Goal: Use online tool/utility: Utilize a website feature to perform a specific function

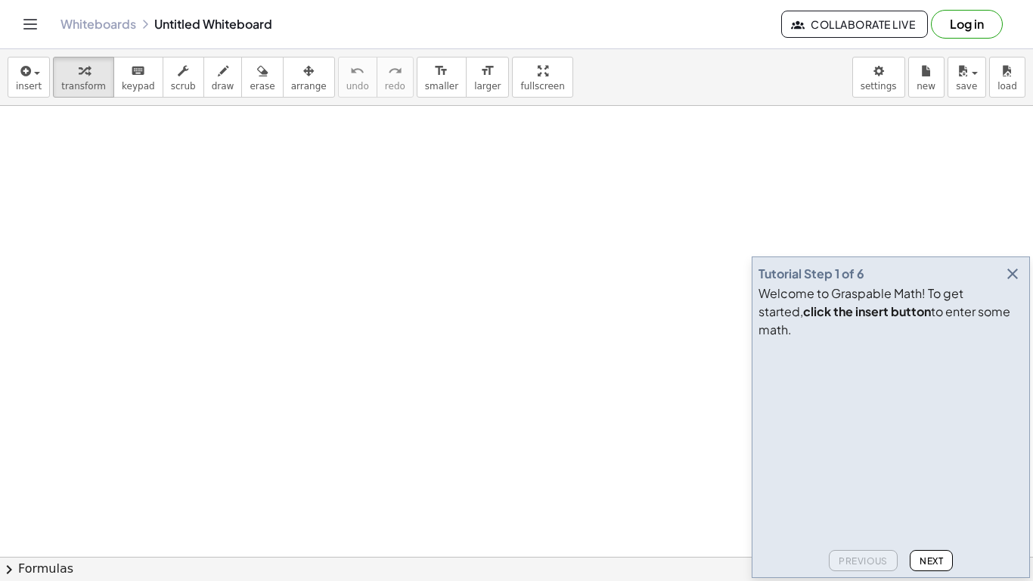
click at [1003, 283] on icon "button" at bounding box center [1012, 274] width 18 height 18
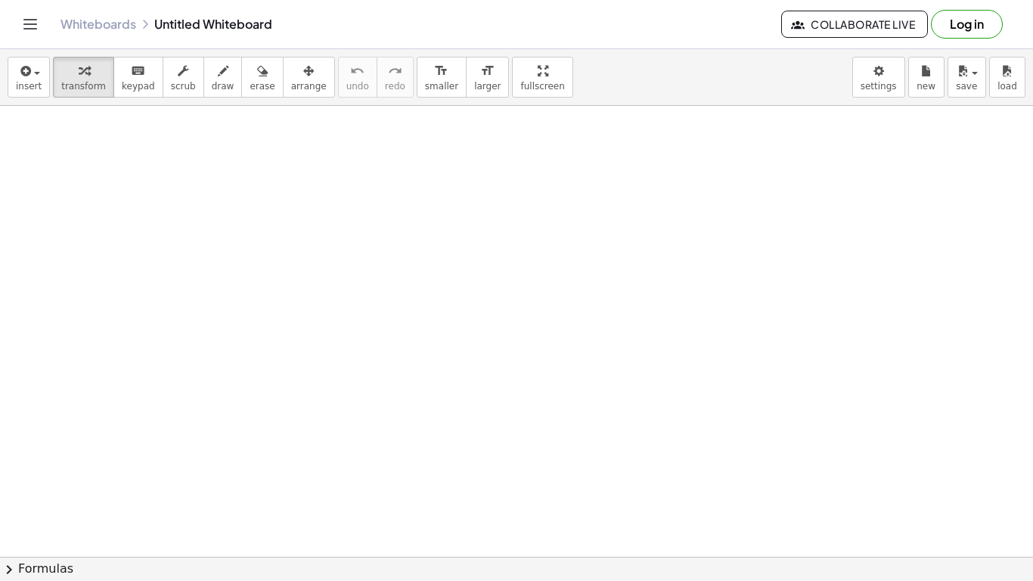
drag, startPoint x: 404, startPoint y: 208, endPoint x: 375, endPoint y: 257, distance: 56.9
click at [212, 82] on span "draw" at bounding box center [223, 86] width 23 height 11
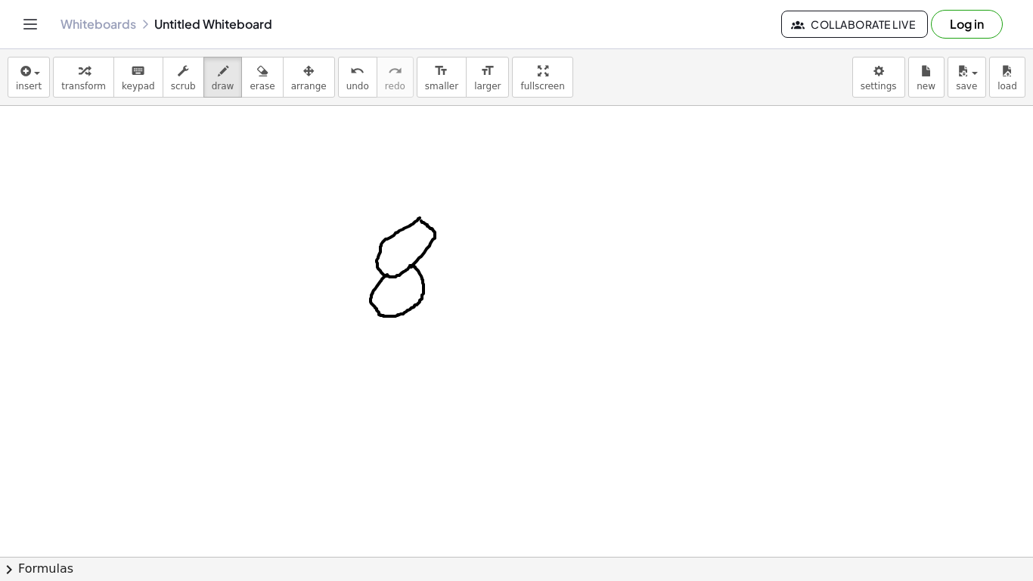
drag, startPoint x: 386, startPoint y: 275, endPoint x: 407, endPoint y: 265, distance: 22.7
drag, startPoint x: 473, startPoint y: 224, endPoint x: 483, endPoint y: 320, distance: 96.5
drag, startPoint x: 333, startPoint y: 332, endPoint x: 320, endPoint y: 386, distance: 55.9
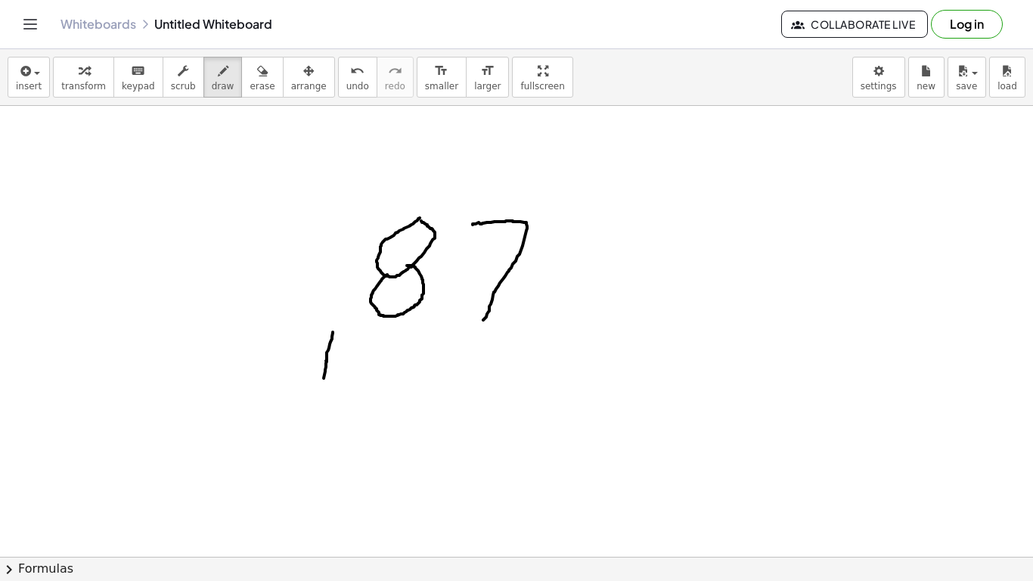
drag, startPoint x: 315, startPoint y: 353, endPoint x: 359, endPoint y: 350, distance: 44.0
drag, startPoint x: 398, startPoint y: 346, endPoint x: 394, endPoint y: 389, distance: 42.6
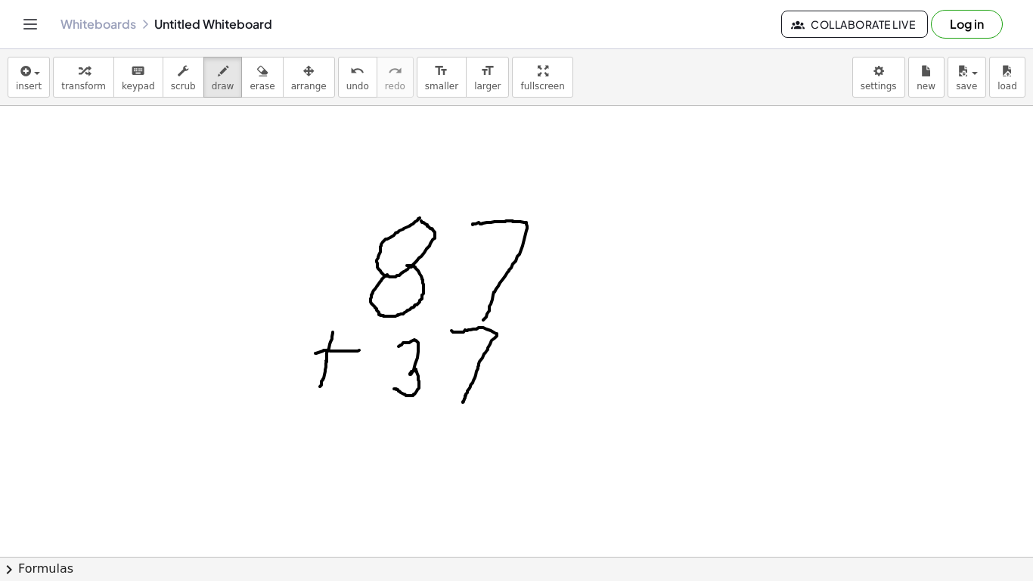
drag, startPoint x: 451, startPoint y: 330, endPoint x: 463, endPoint y: 402, distance: 72.7
drag, startPoint x: 299, startPoint y: 408, endPoint x: 486, endPoint y: 418, distance: 187.7
drag, startPoint x: 442, startPoint y: 425, endPoint x: 481, endPoint y: 451, distance: 47.0
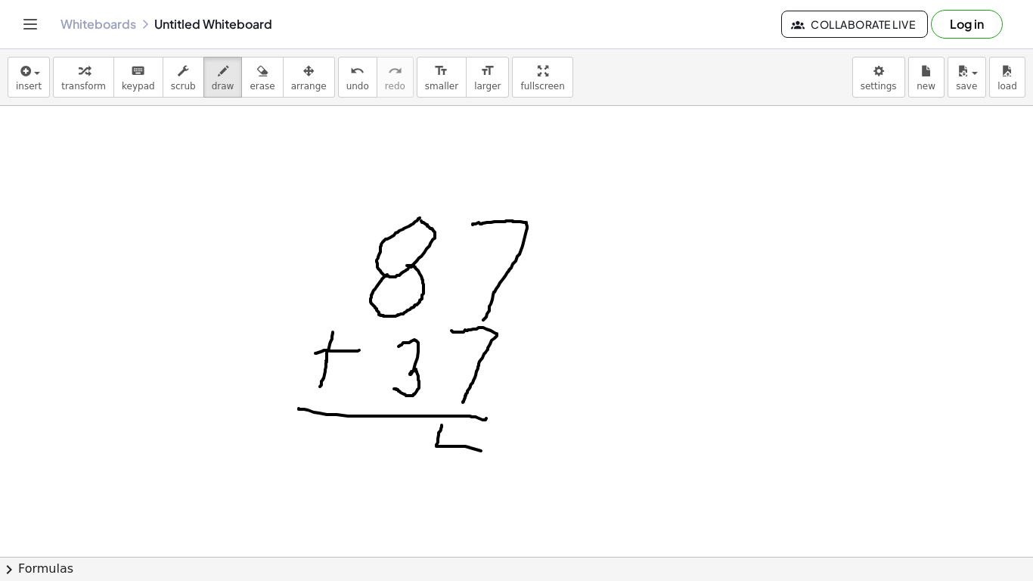
drag, startPoint x: 481, startPoint y: 433, endPoint x: 465, endPoint y: 487, distance: 56.0
drag, startPoint x: 423, startPoint y: 165, endPoint x: 415, endPoint y: 197, distance: 32.6
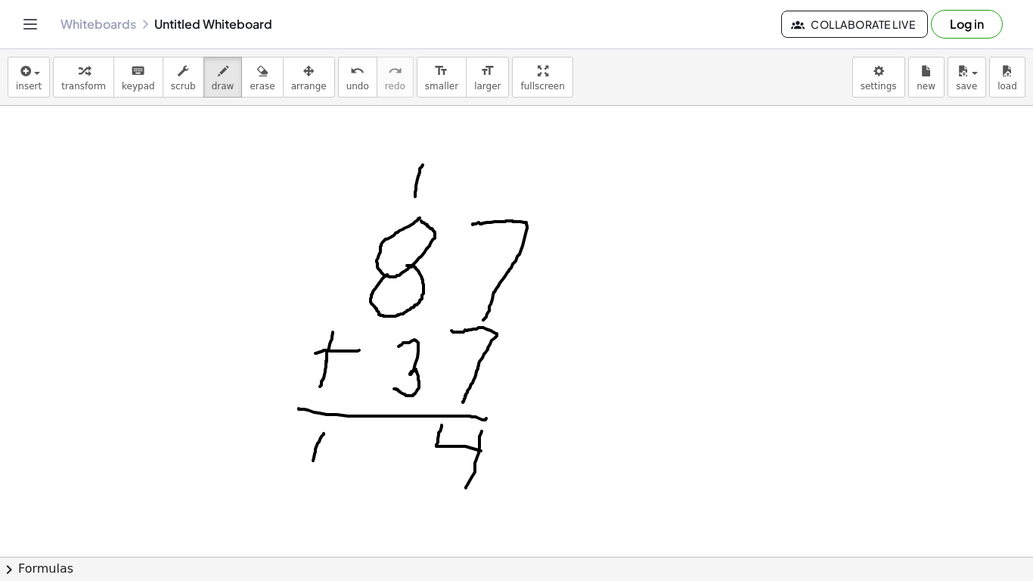
drag, startPoint x: 324, startPoint y: 434, endPoint x: 311, endPoint y: 466, distance: 34.7
drag, startPoint x: 363, startPoint y: 434, endPoint x: 435, endPoint y: 501, distance: 98.4
drag, startPoint x: 668, startPoint y: 185, endPoint x: 670, endPoint y: 261, distance: 75.6
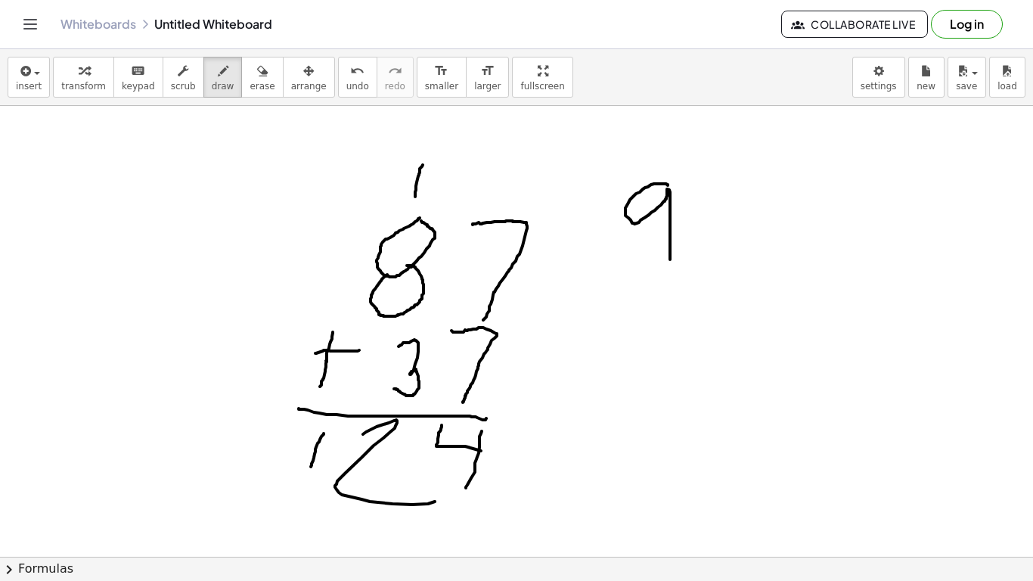
drag, startPoint x: 699, startPoint y: 194, endPoint x: 701, endPoint y: 249, distance: 55.2
drag, startPoint x: 659, startPoint y: 294, endPoint x: 663, endPoint y: 383, distance: 88.5
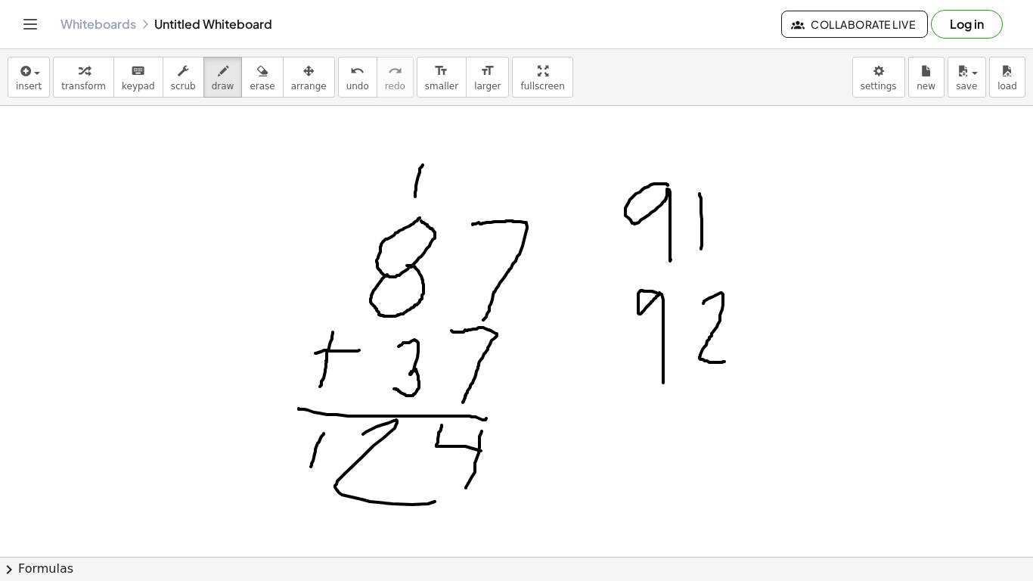
drag, startPoint x: 703, startPoint y: 303, endPoint x: 724, endPoint y: 361, distance: 61.9
drag, startPoint x: 653, startPoint y: 398, endPoint x: 658, endPoint y: 458, distance: 59.9
drag, startPoint x: 696, startPoint y: 410, endPoint x: 689, endPoint y: 451, distance: 41.4
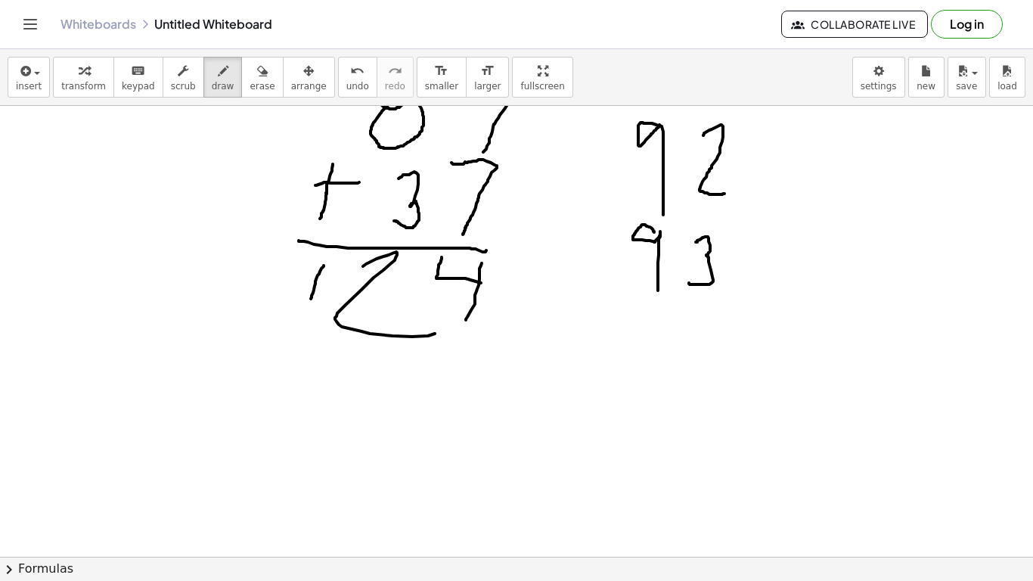
scroll to position [204, 0]
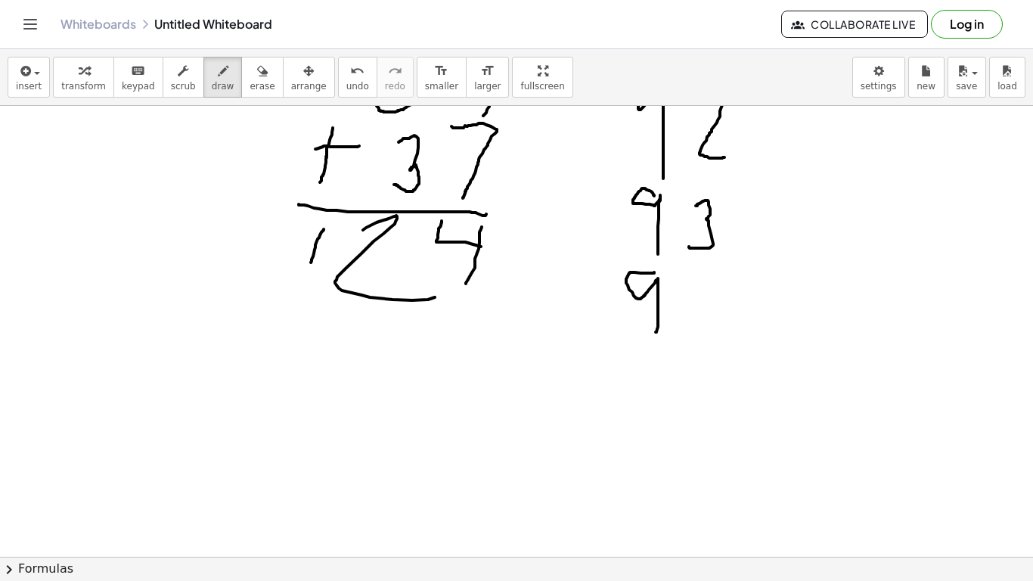
drag, startPoint x: 654, startPoint y: 272, endPoint x: 655, endPoint y: 332, distance: 59.7
click at [655, 332] on div at bounding box center [516, 401] width 1033 height 999
drag, startPoint x: 696, startPoint y: 284, endPoint x: 702, endPoint y: 311, distance: 27.0
click at [702, 311] on div at bounding box center [516, 401] width 1033 height 999
drag, startPoint x: 708, startPoint y: 288, endPoint x: 701, endPoint y: 332, distance: 44.4
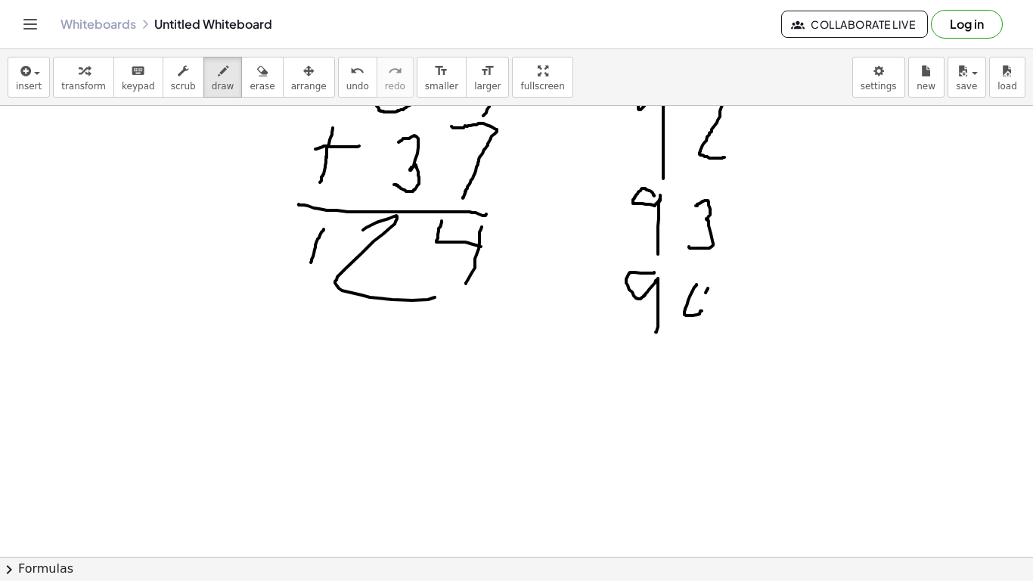
click at [701, 332] on div at bounding box center [516, 401] width 1033 height 999
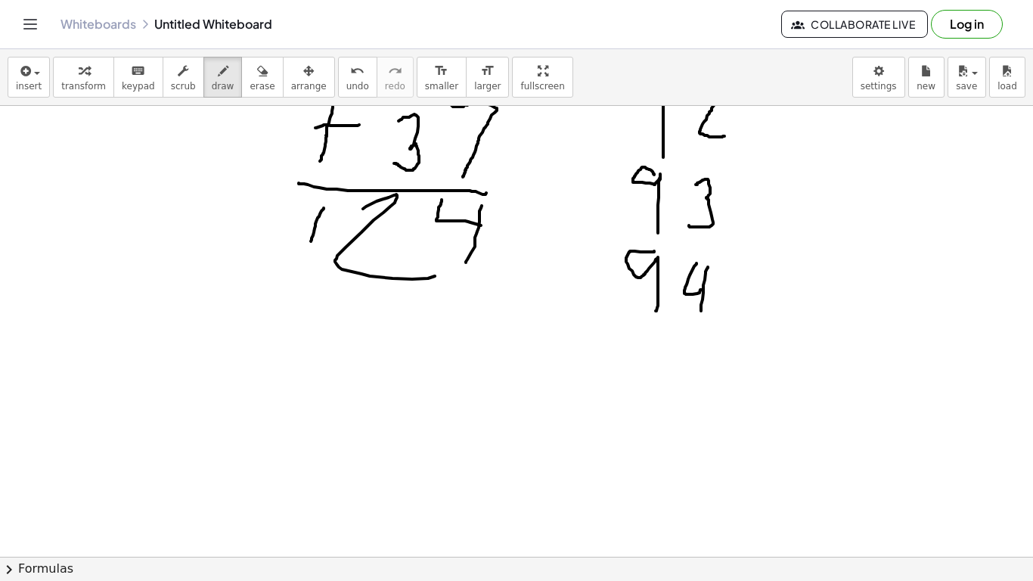
scroll to position [228, 0]
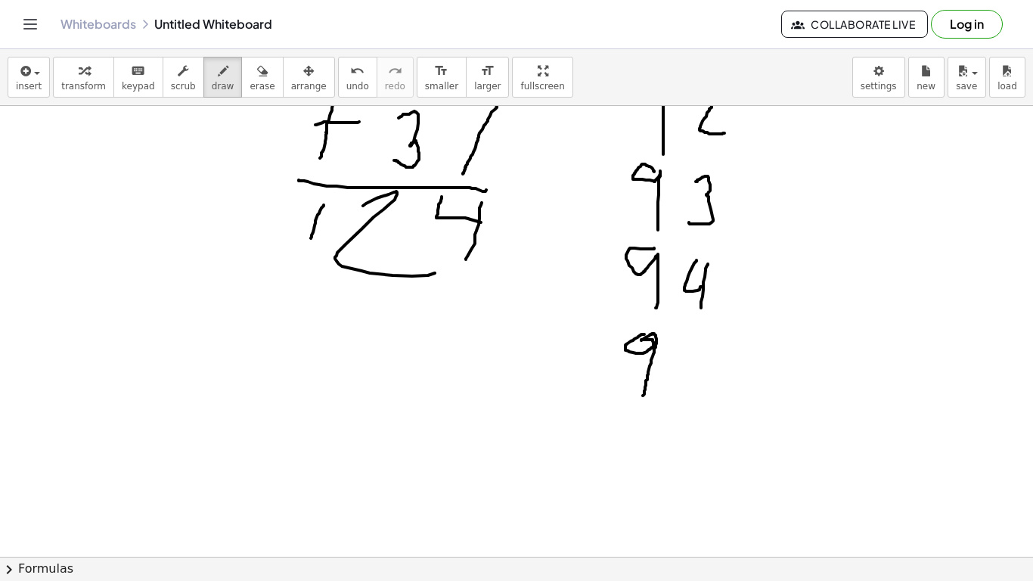
drag, startPoint x: 641, startPoint y: 334, endPoint x: 643, endPoint y: 396, distance: 62.0
click at [643, 396] on div at bounding box center [516, 377] width 1033 height 999
drag, startPoint x: 702, startPoint y: 334, endPoint x: 694, endPoint y: 373, distance: 39.3
click at [699, 388] on div at bounding box center [516, 377] width 1033 height 999
drag, startPoint x: 704, startPoint y: 331, endPoint x: 721, endPoint y: 329, distance: 17.5
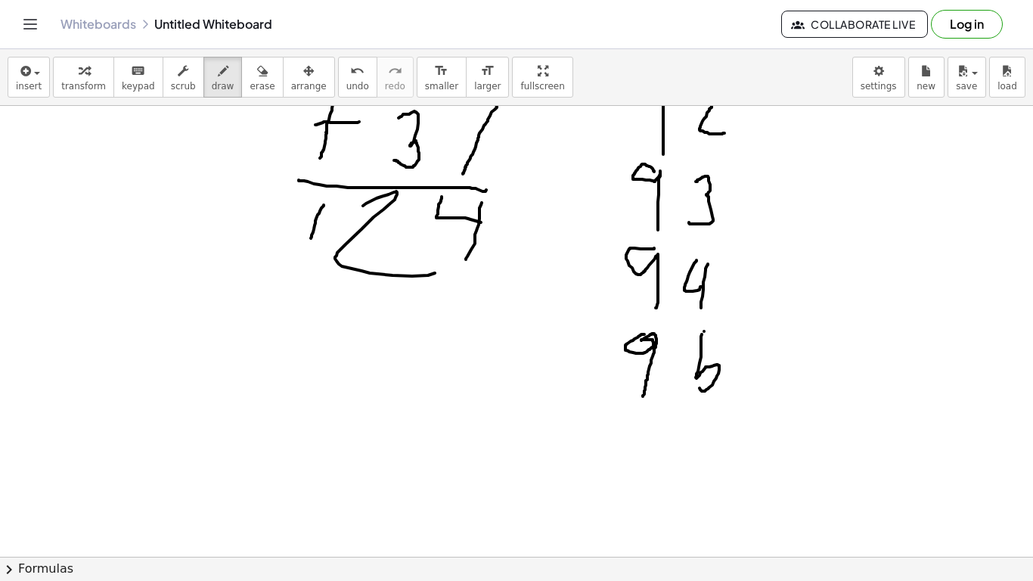
click at [721, 329] on div at bounding box center [516, 377] width 1033 height 999
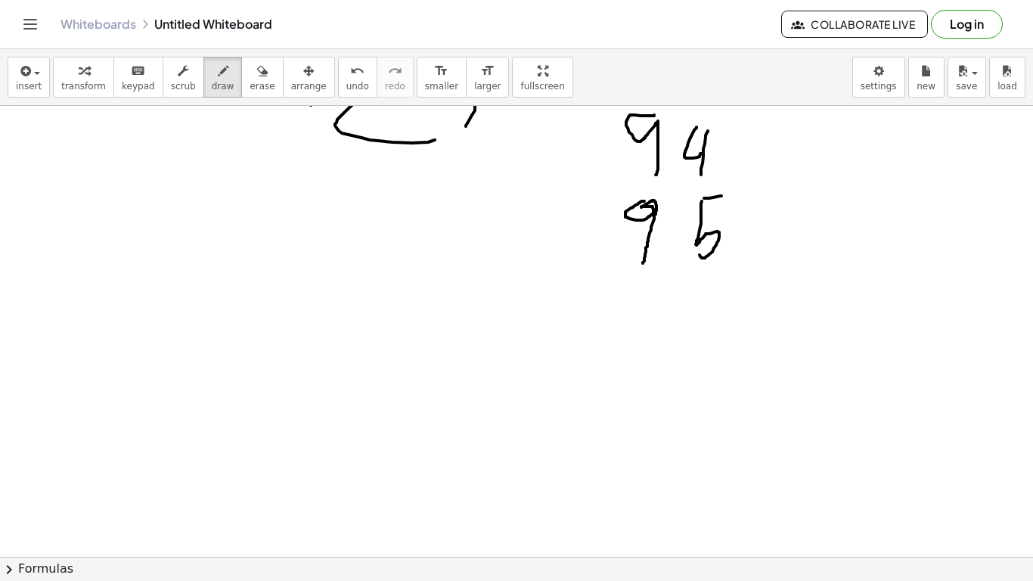
scroll to position [376, 0]
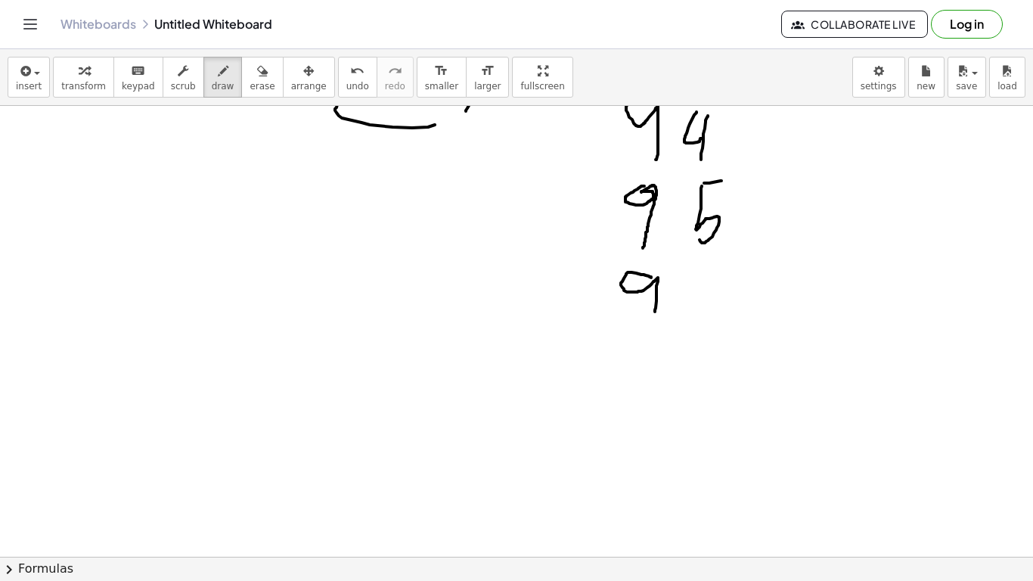
drag, startPoint x: 650, startPoint y: 277, endPoint x: 655, endPoint y: 311, distance: 35.1
click at [655, 311] on div at bounding box center [516, 228] width 1033 height 999
drag, startPoint x: 722, startPoint y: 269, endPoint x: 686, endPoint y: 313, distance: 56.9
click at [698, 307] on div at bounding box center [516, 228] width 1033 height 999
drag, startPoint x: 652, startPoint y: 316, endPoint x: 653, endPoint y: 374, distance: 58.2
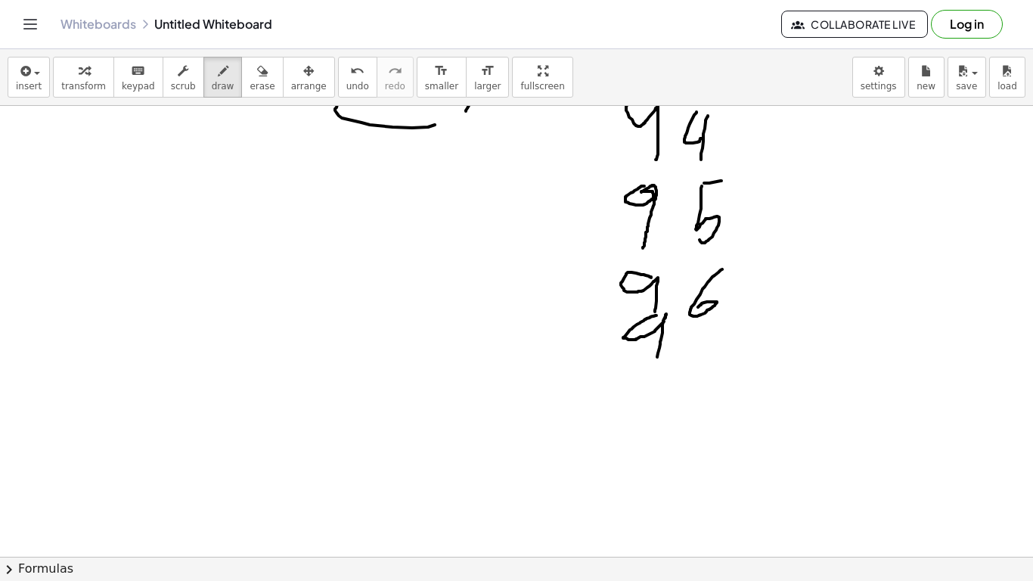
click at [653, 374] on div at bounding box center [516, 228] width 1033 height 999
drag, startPoint x: 697, startPoint y: 342, endPoint x: 724, endPoint y: 371, distance: 39.6
click at [724, 371] on div at bounding box center [516, 228] width 1033 height 999
drag, startPoint x: 658, startPoint y: 384, endPoint x: 666, endPoint y: 426, distance: 43.1
click at [666, 426] on div at bounding box center [516, 228] width 1033 height 999
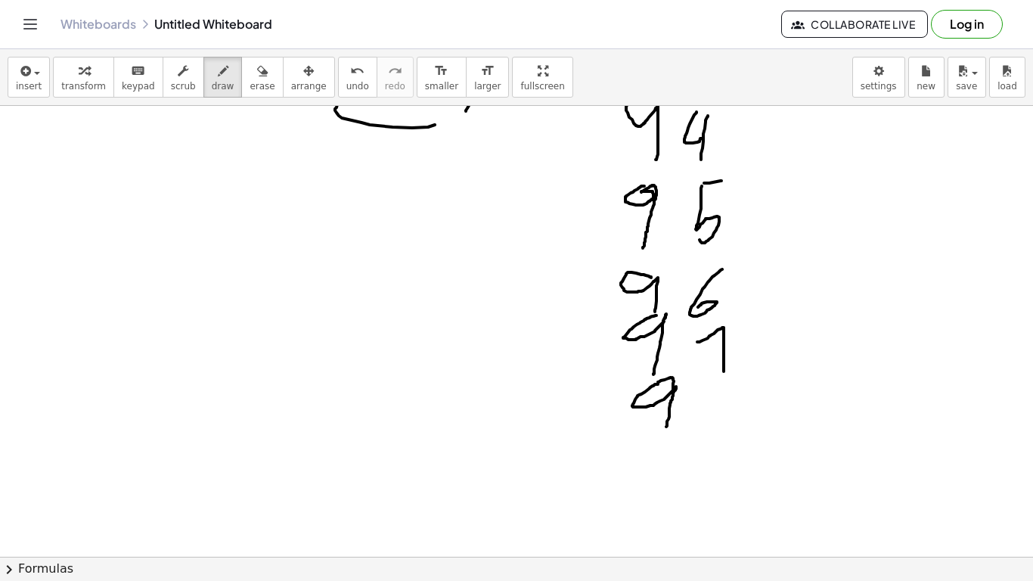
drag, startPoint x: 658, startPoint y: 382, endPoint x: 703, endPoint y: 386, distance: 45.5
click at [674, 392] on div at bounding box center [516, 228] width 1033 height 999
drag, startPoint x: 666, startPoint y: 418, endPoint x: 665, endPoint y: 454, distance: 35.6
click at [665, 454] on div at bounding box center [516, 228] width 1033 height 999
click at [744, 392] on div at bounding box center [516, 228] width 1033 height 999
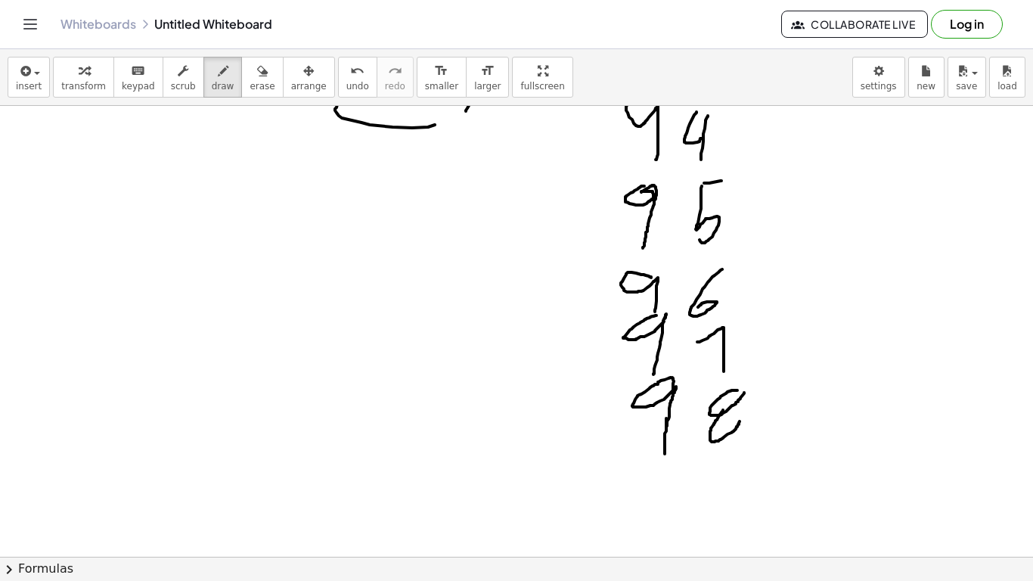
drag, startPoint x: 723, startPoint y: 410, endPoint x: 740, endPoint y: 411, distance: 17.5
click at [740, 411] on div at bounding box center [516, 228] width 1033 height 999
drag, startPoint x: 669, startPoint y: 457, endPoint x: 670, endPoint y: 507, distance: 50.7
click at [670, 507] on div at bounding box center [516, 228] width 1033 height 999
drag, startPoint x: 737, startPoint y: 453, endPoint x: 740, endPoint y: 487, distance: 34.2
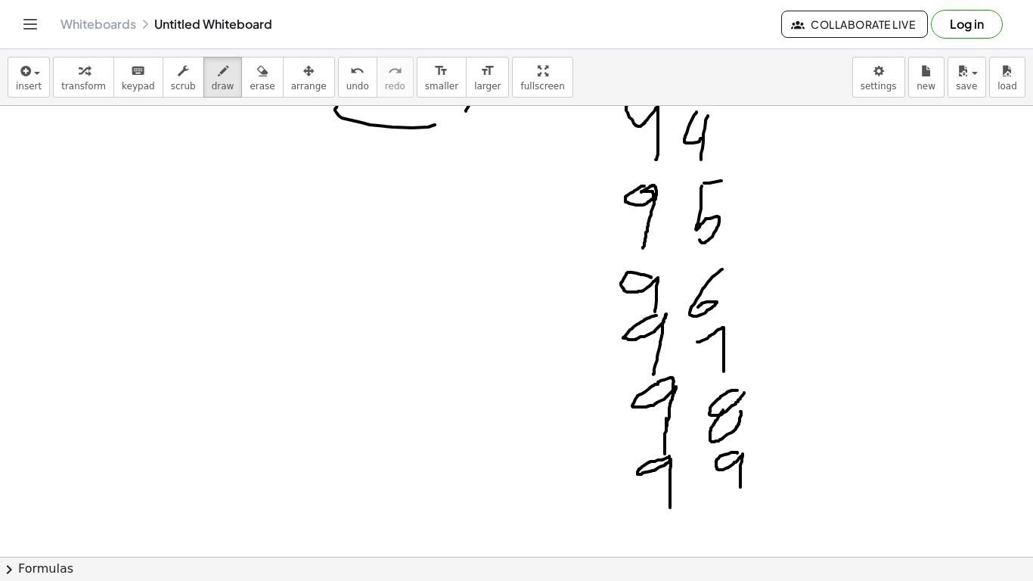
click at [740, 487] on div at bounding box center [516, 228] width 1033 height 999
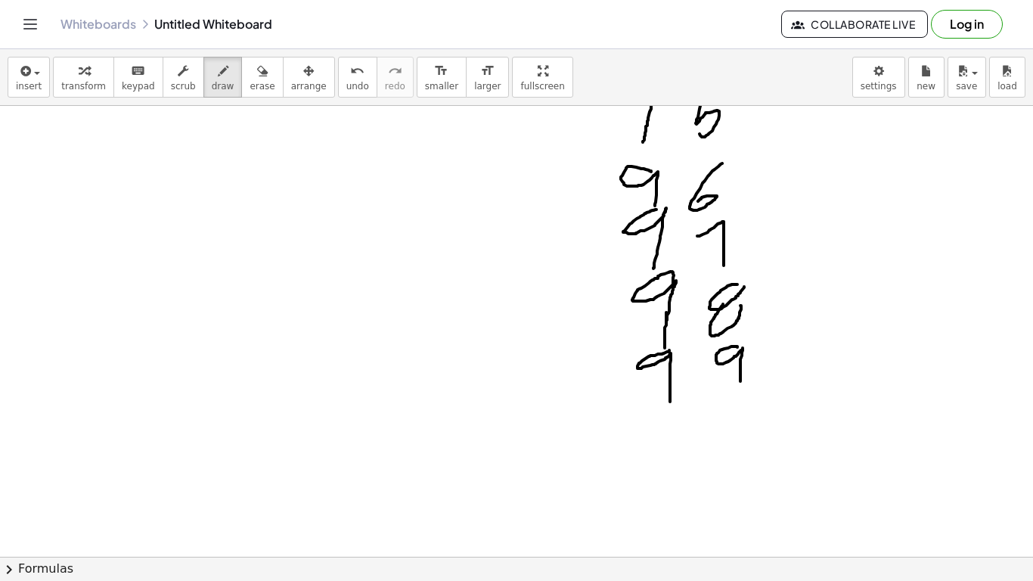
scroll to position [494, 0]
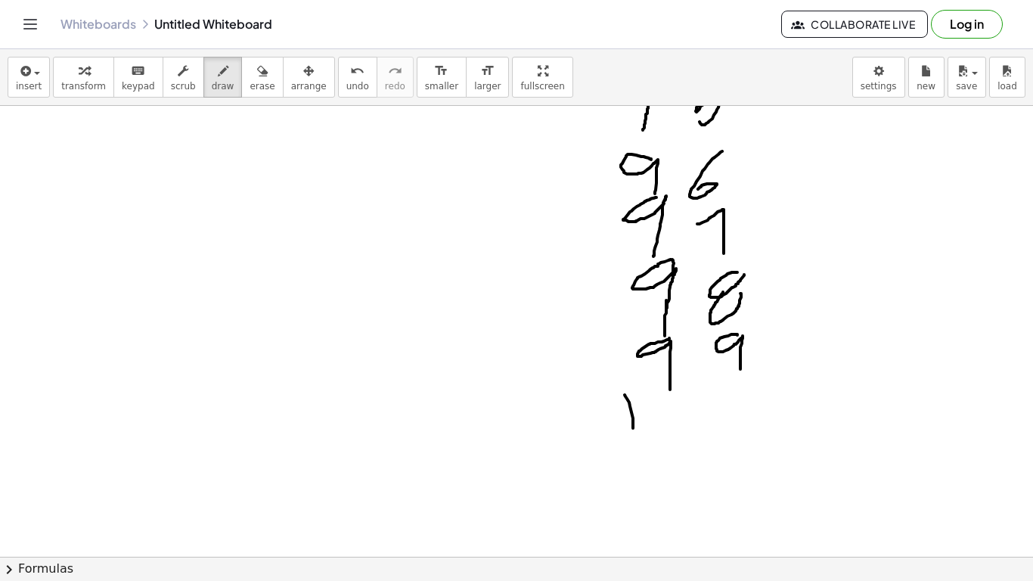
drag, startPoint x: 625, startPoint y: 396, endPoint x: 625, endPoint y: 467, distance: 71.1
click at [625, 467] on div at bounding box center [516, 110] width 1033 height 999
drag, startPoint x: 670, startPoint y: 418, endPoint x: 680, endPoint y: 404, distance: 17.4
click at [680, 404] on div at bounding box center [516, 110] width 1033 height 999
click at [737, 383] on div at bounding box center [516, 110] width 1033 height 999
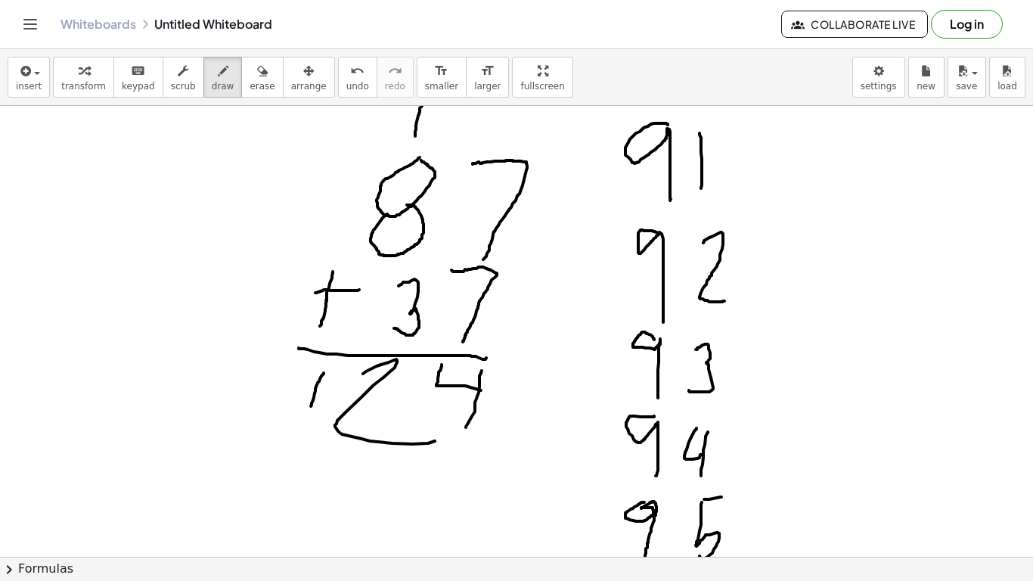
scroll to position [44, 0]
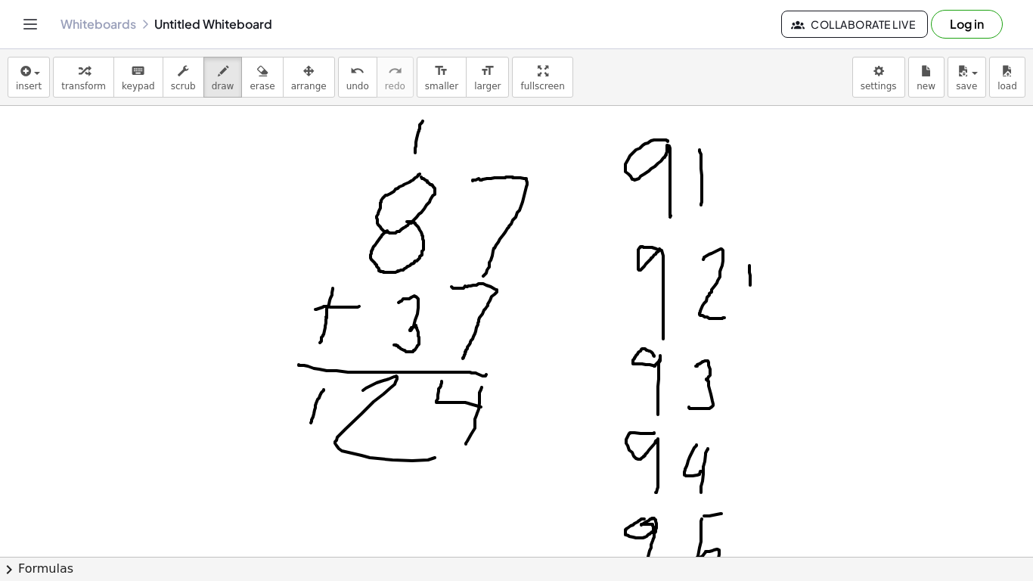
drag, startPoint x: 749, startPoint y: 265, endPoint x: 750, endPoint y: 285, distance: 19.7
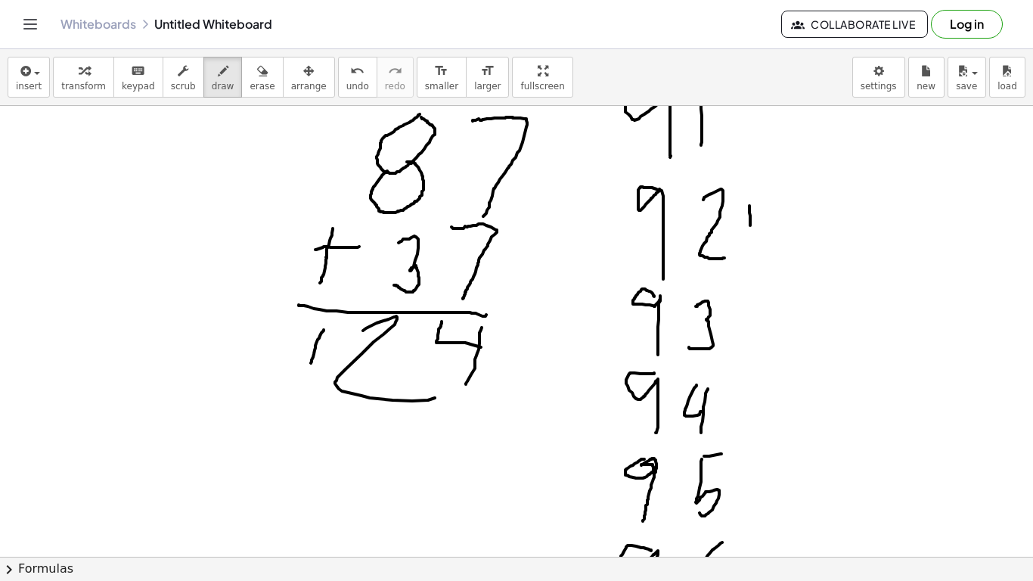
scroll to position [104, 0]
drag, startPoint x: 745, startPoint y: 290, endPoint x: 769, endPoint y: 321, distance: 39.5
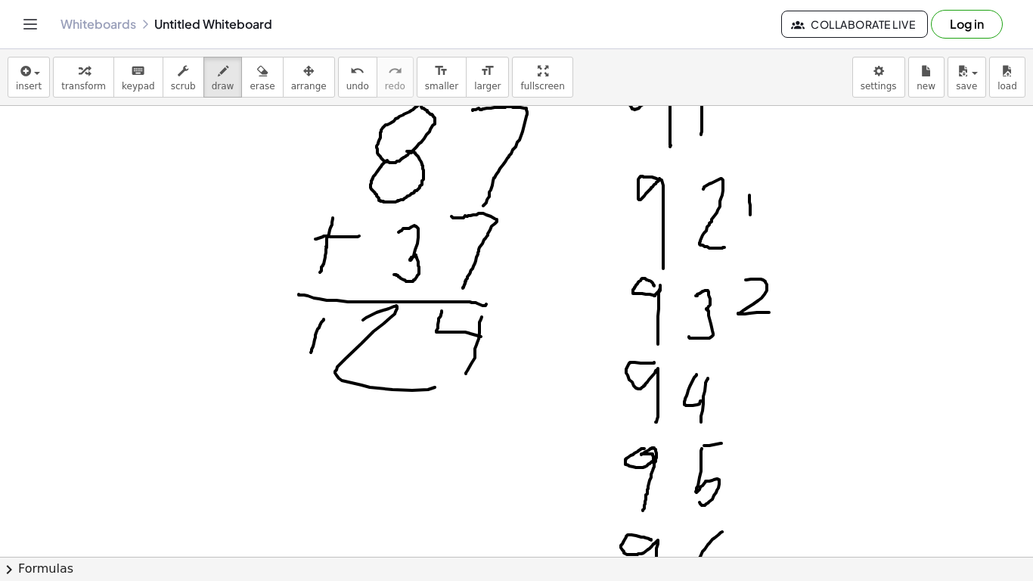
scroll to position [130, 0]
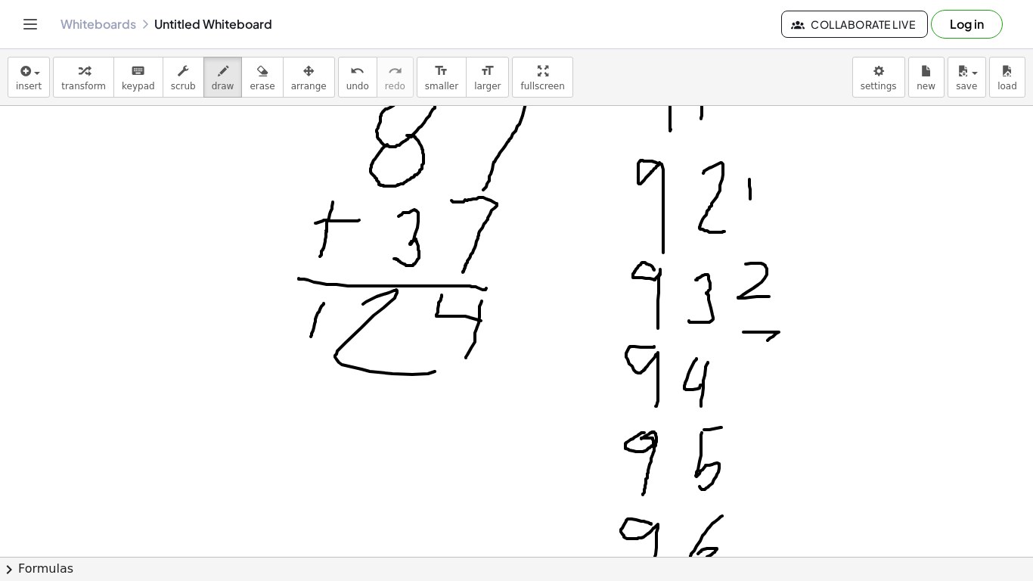
drag, startPoint x: 746, startPoint y: 332, endPoint x: 738, endPoint y: 370, distance: 39.4
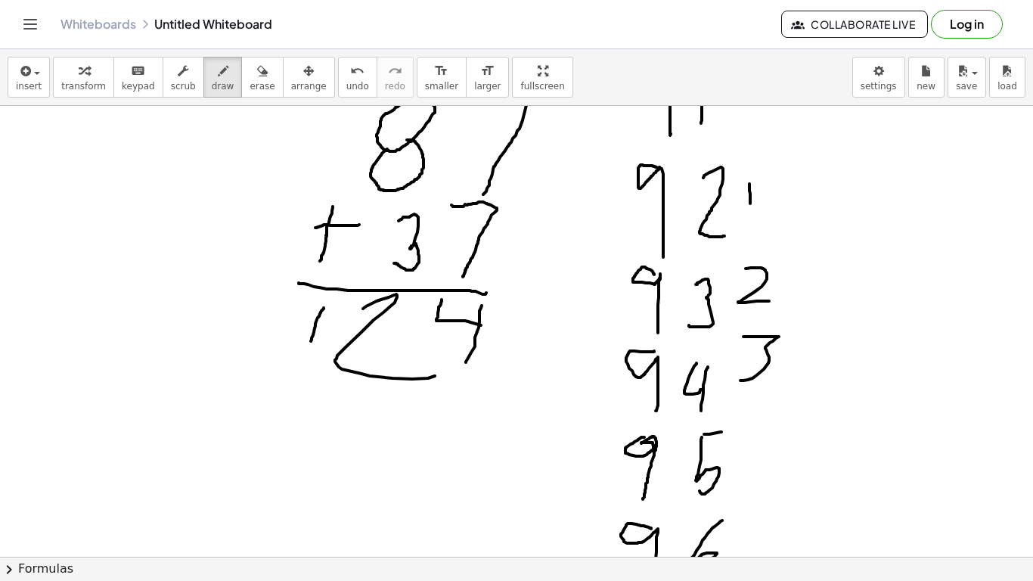
scroll to position [180, 0]
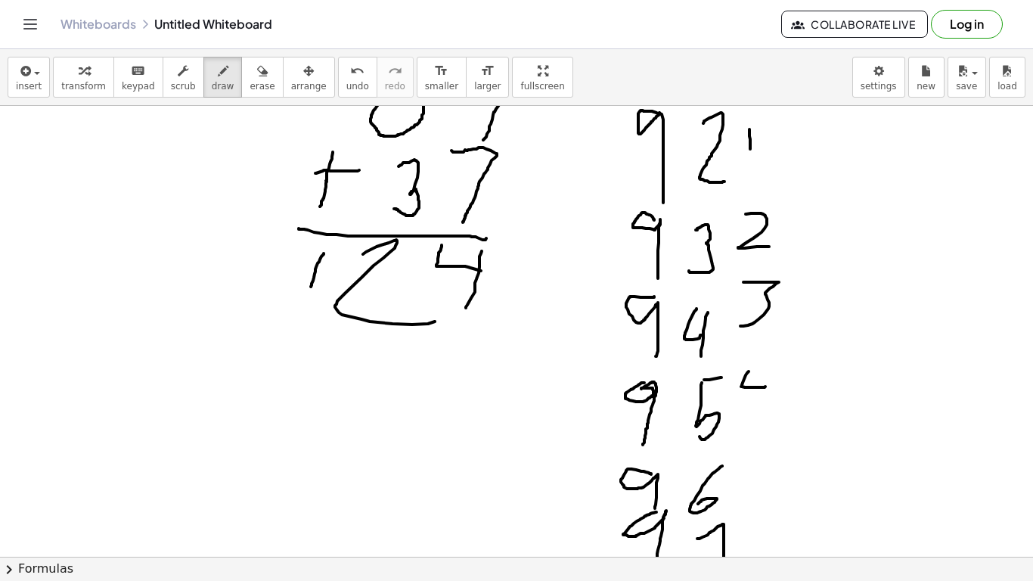
drag, startPoint x: 745, startPoint y: 375, endPoint x: 766, endPoint y: 386, distance: 23.0
drag, startPoint x: 776, startPoint y: 375, endPoint x: 759, endPoint y: 413, distance: 41.3
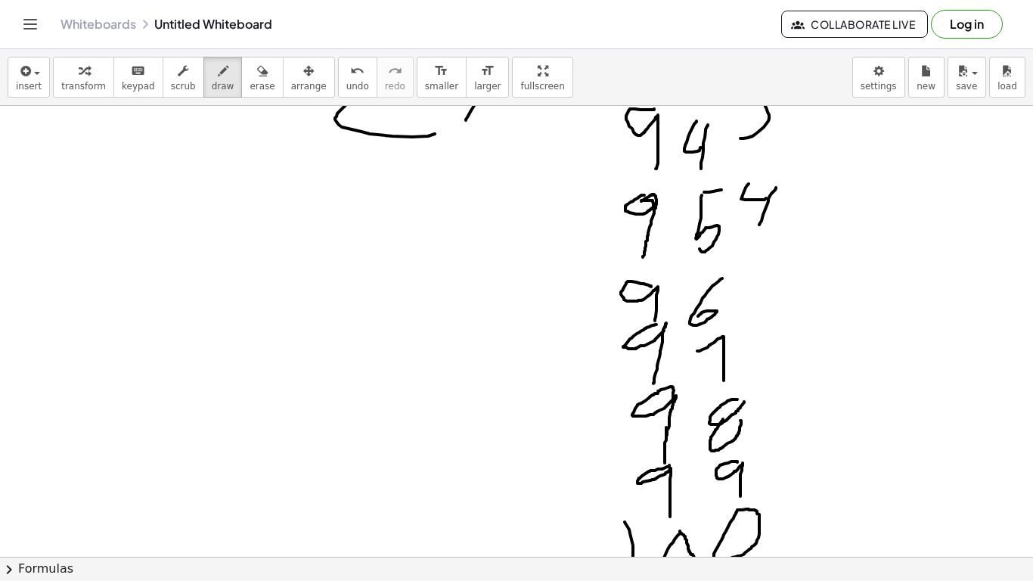
scroll to position [378, 0]
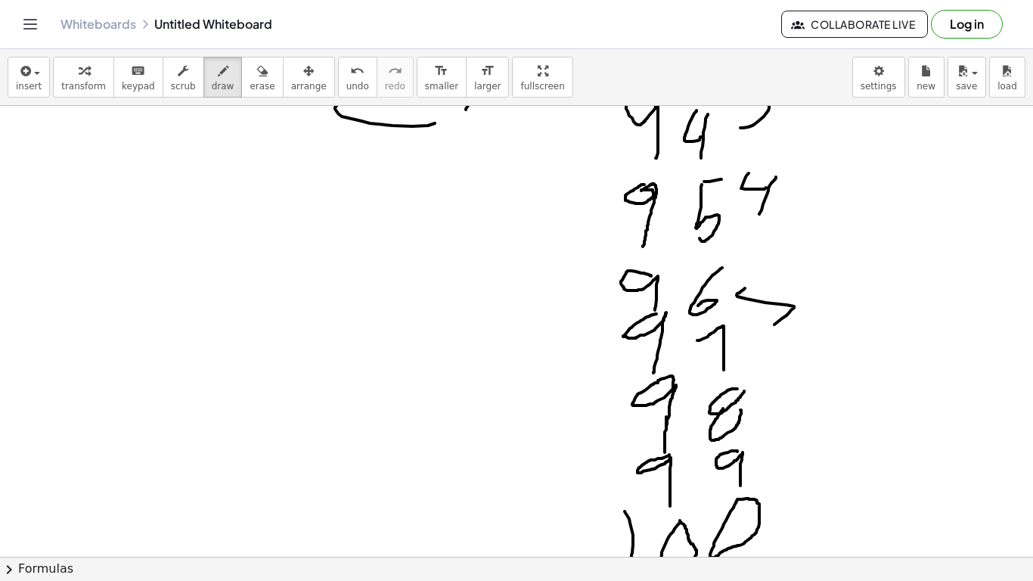
drag, startPoint x: 745, startPoint y: 288, endPoint x: 718, endPoint y: 345, distance: 63.3
click at [716, 349] on div at bounding box center [516, 404] width 1033 height 1352
click at [775, 277] on div at bounding box center [516, 404] width 1033 height 1352
drag, startPoint x: 767, startPoint y: 336, endPoint x: 761, endPoint y: 373, distance: 36.9
click at [759, 375] on div at bounding box center [516, 404] width 1033 height 1352
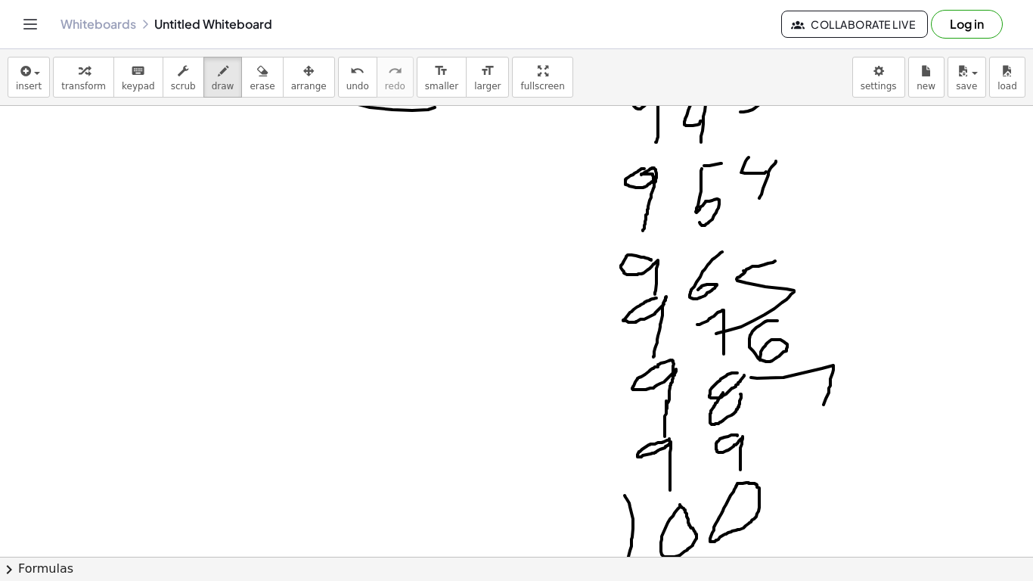
drag, startPoint x: 822, startPoint y: 368, endPoint x: 819, endPoint y: 402, distance: 34.2
click at [820, 408] on div at bounding box center [516, 388] width 1033 height 1352
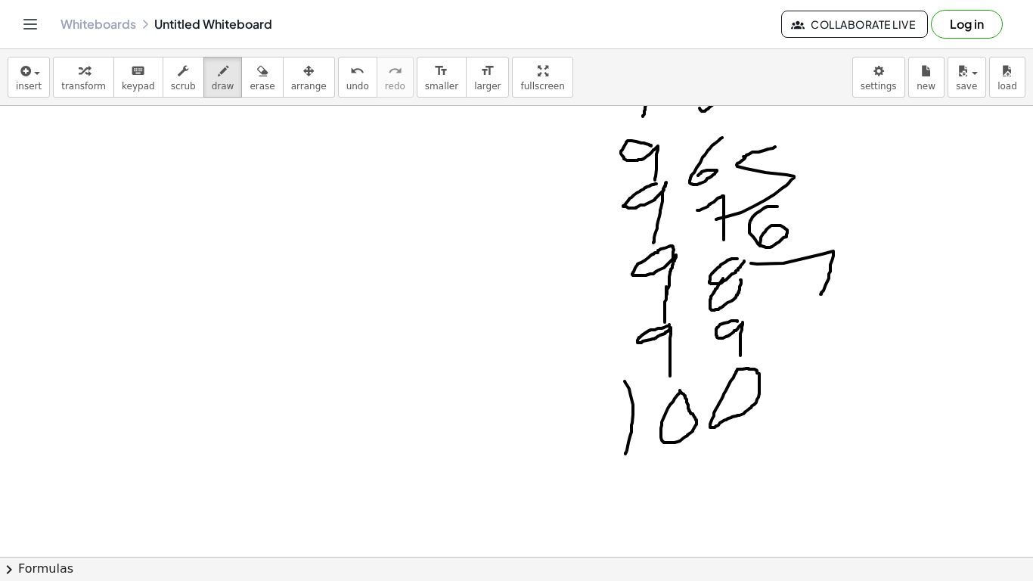
scroll to position [509, 0]
click at [794, 322] on div at bounding box center [516, 273] width 1033 height 1352
drag, startPoint x: 778, startPoint y: 345, endPoint x: 807, endPoint y: 345, distance: 29.5
click at [810, 344] on div at bounding box center [516, 273] width 1033 height 1352
drag, startPoint x: 779, startPoint y: 380, endPoint x: 795, endPoint y: 401, distance: 25.4
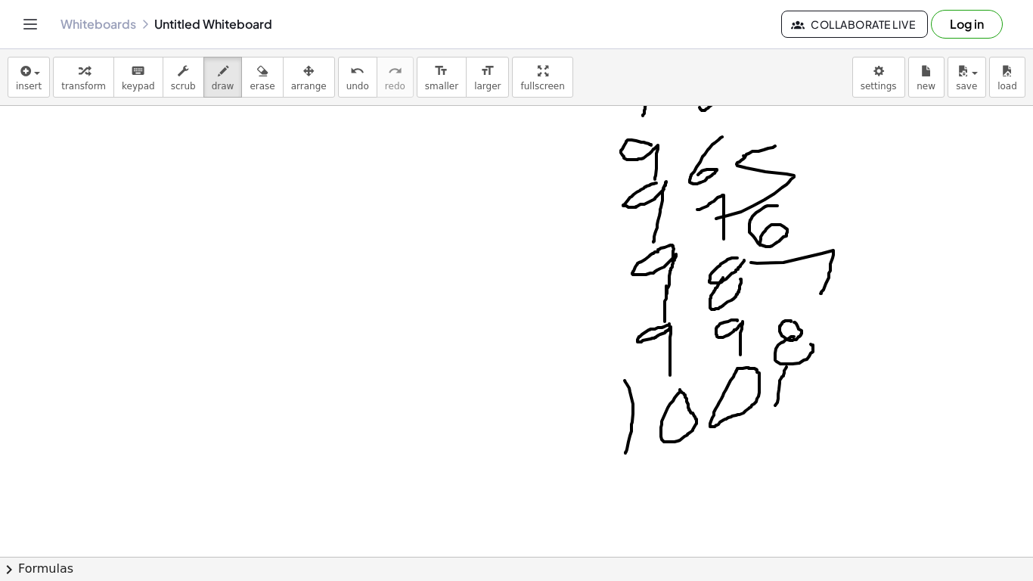
click at [775, 413] on div at bounding box center [516, 273] width 1033 height 1352
drag, startPoint x: 818, startPoint y: 385, endPoint x: 816, endPoint y: 376, distance: 9.4
click at [816, 376] on div at bounding box center [516, 273] width 1033 height 1352
drag, startPoint x: 820, startPoint y: 373, endPoint x: 820, endPoint y: 414, distance: 40.1
click at [820, 414] on div at bounding box center [516, 273] width 1033 height 1352
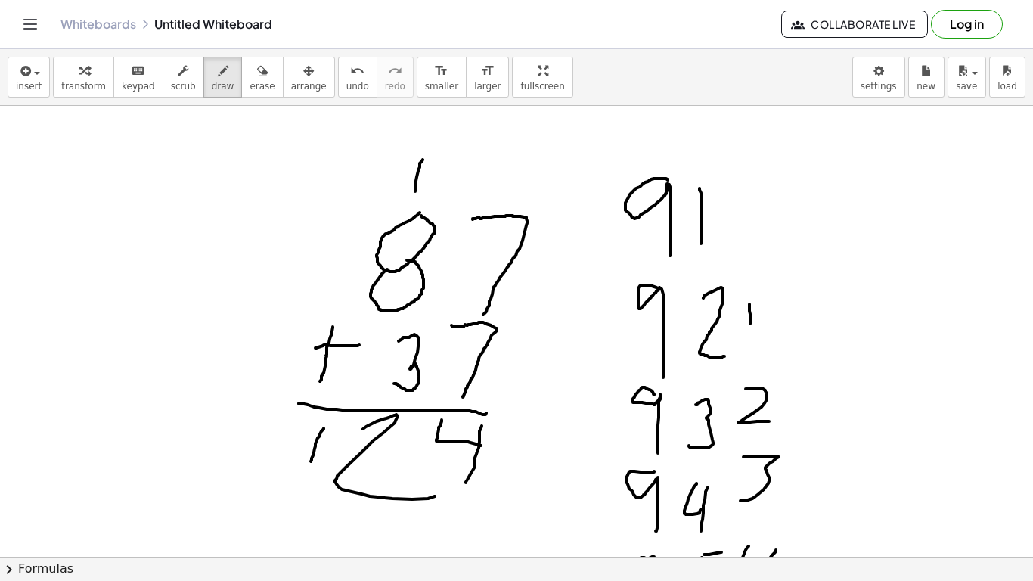
scroll to position [0, 0]
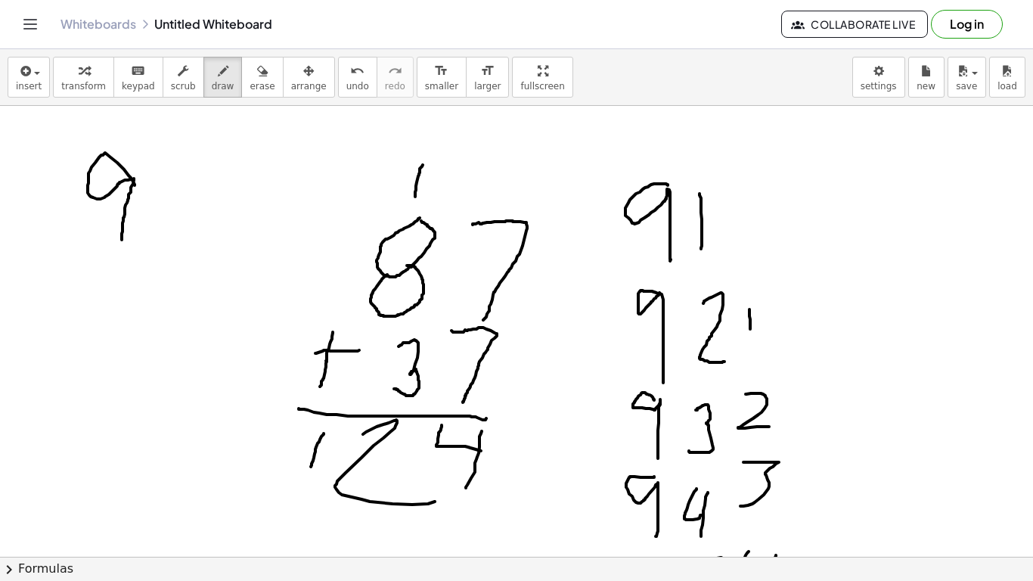
drag, startPoint x: 135, startPoint y: 184, endPoint x: 121, endPoint y: 246, distance: 63.5
drag, startPoint x: 38, startPoint y: 240, endPoint x: 33, endPoint y: 280, distance: 41.2
drag, startPoint x: 40, startPoint y: 249, endPoint x: 64, endPoint y: 240, distance: 26.1
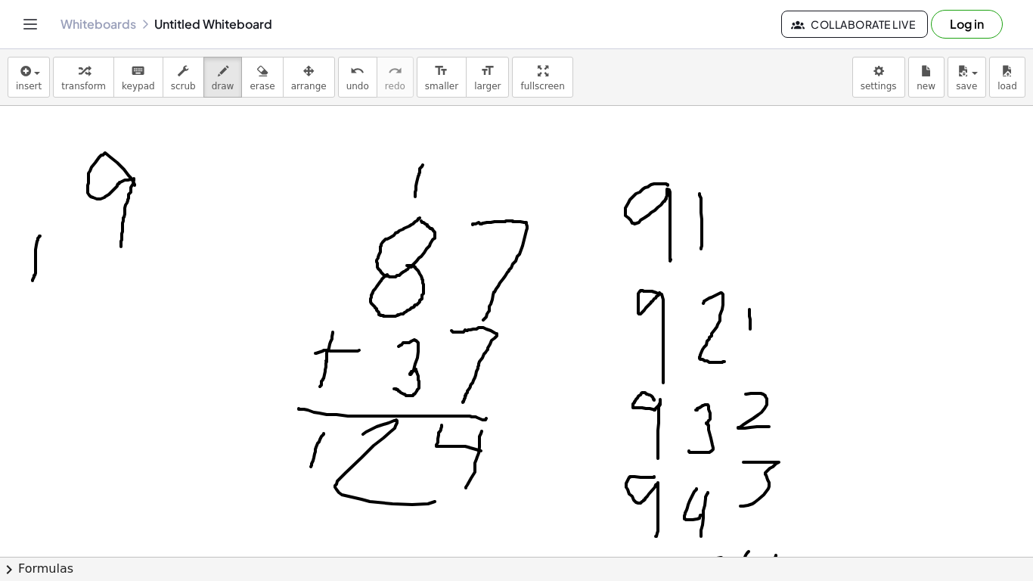
drag, startPoint x: 44, startPoint y: 262, endPoint x: 83, endPoint y: 298, distance: 53.5
drag, startPoint x: 112, startPoint y: 280, endPoint x: 118, endPoint y: 294, distance: 14.9
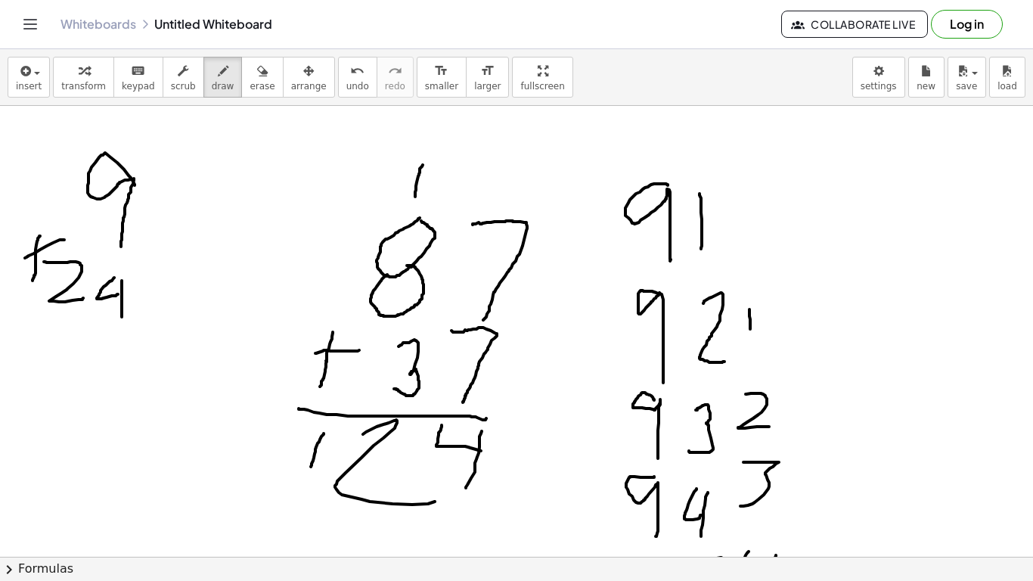
drag, startPoint x: 122, startPoint y: 280, endPoint x: 121, endPoint y: 326, distance: 45.4
drag, startPoint x: 18, startPoint y: 325, endPoint x: 192, endPoint y: 321, distance: 173.9
drag, startPoint x: 51, startPoint y: 330, endPoint x: 36, endPoint y: 349, distance: 24.1
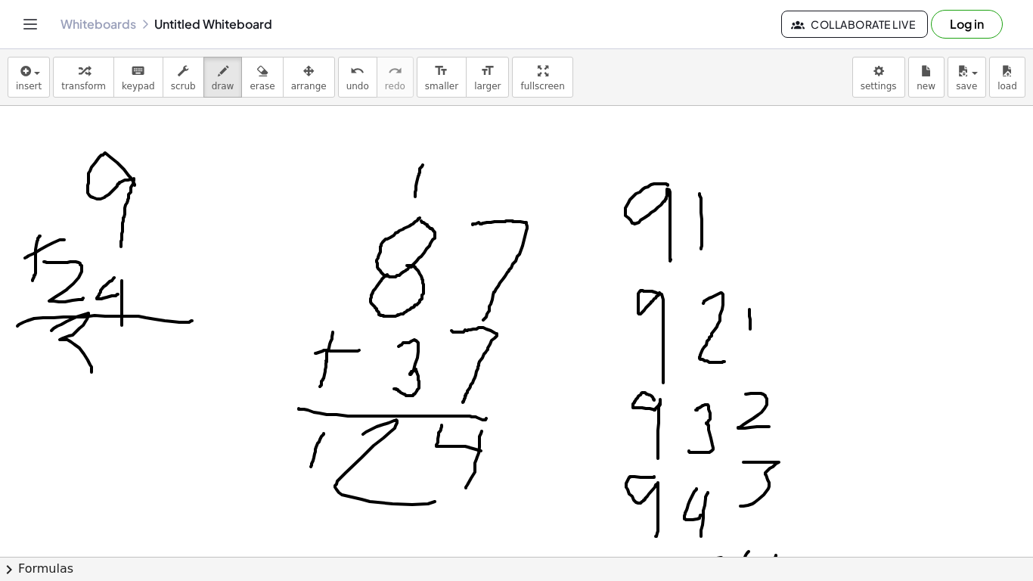
drag, startPoint x: 67, startPoint y: 182, endPoint x: 55, endPoint y: 225, distance: 43.8
drag, startPoint x: 121, startPoint y: 332, endPoint x: 111, endPoint y: 375, distance: 44.2
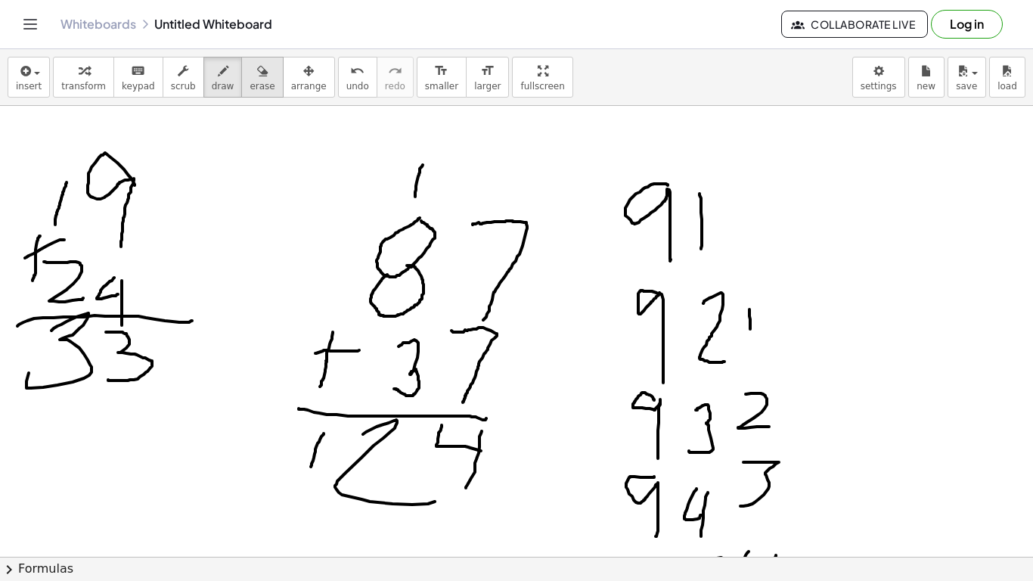
click at [241, 79] on button "erase" at bounding box center [262, 77] width 42 height 41
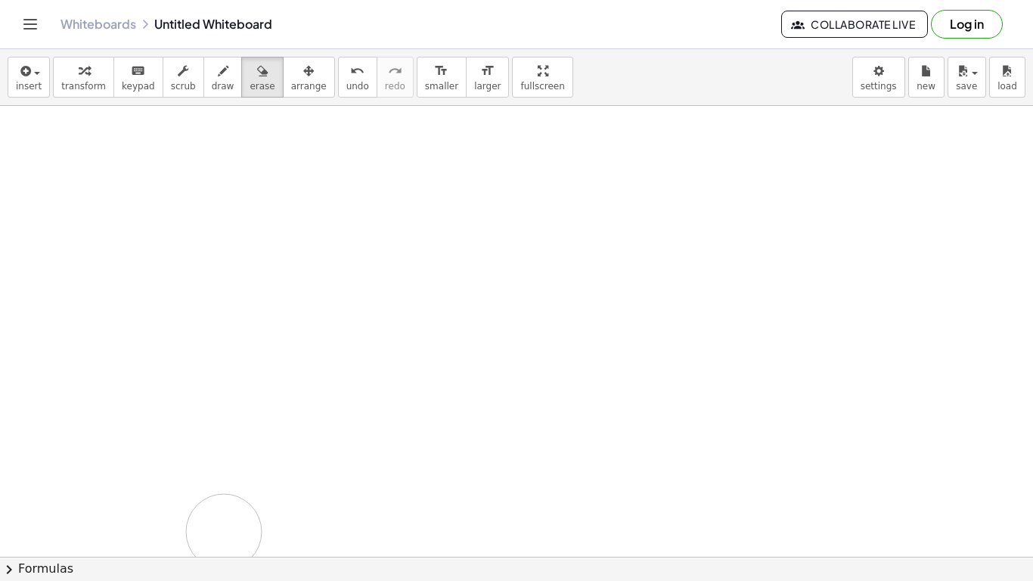
drag, startPoint x: 187, startPoint y: 165, endPoint x: 203, endPoint y: 411, distance: 246.2
click at [212, 87] on span "draw" at bounding box center [223, 86] width 23 height 11
drag, startPoint x: 439, startPoint y: 236, endPoint x: 436, endPoint y: 243, distance: 8.1
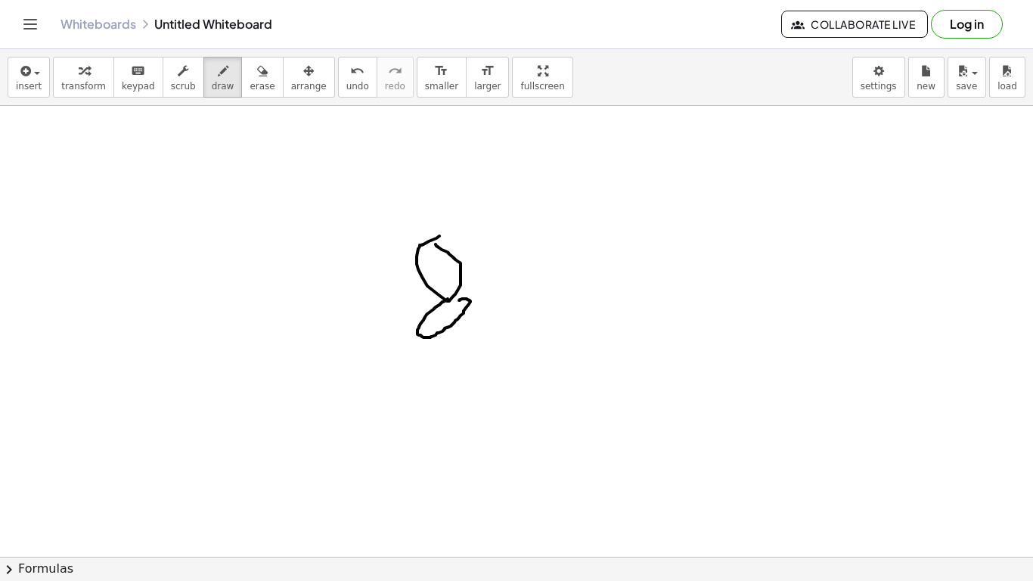
drag, startPoint x: 448, startPoint y: 299, endPoint x: 459, endPoint y: 300, distance: 11.4
drag, startPoint x: 515, startPoint y: 255, endPoint x: 507, endPoint y: 302, distance: 48.2
drag, startPoint x: 364, startPoint y: 325, endPoint x: 356, endPoint y: 380, distance: 55.0
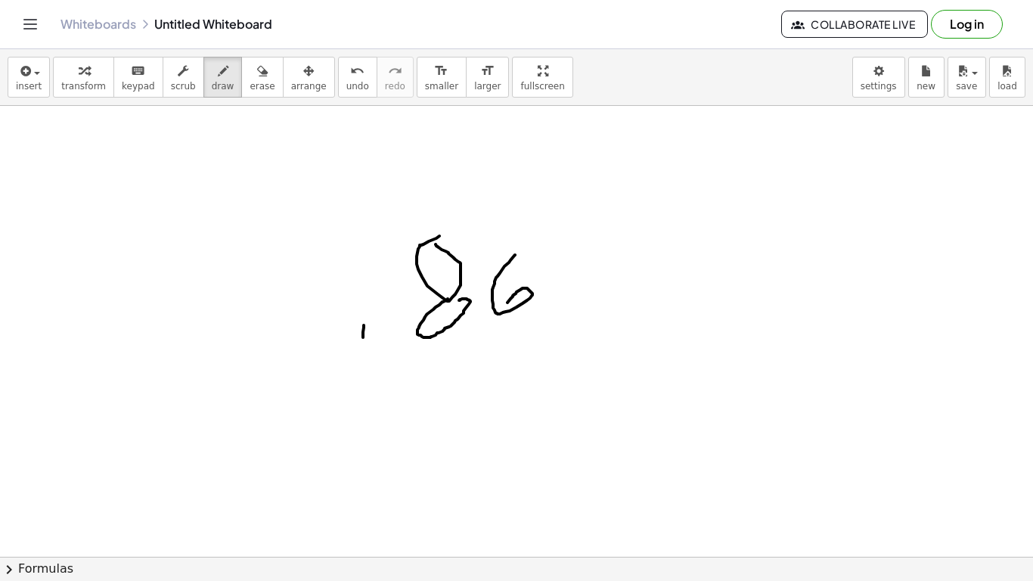
drag, startPoint x: 357, startPoint y: 359, endPoint x: 390, endPoint y: 355, distance: 33.6
drag, startPoint x: 454, startPoint y: 352, endPoint x: 451, endPoint y: 386, distance: 34.2
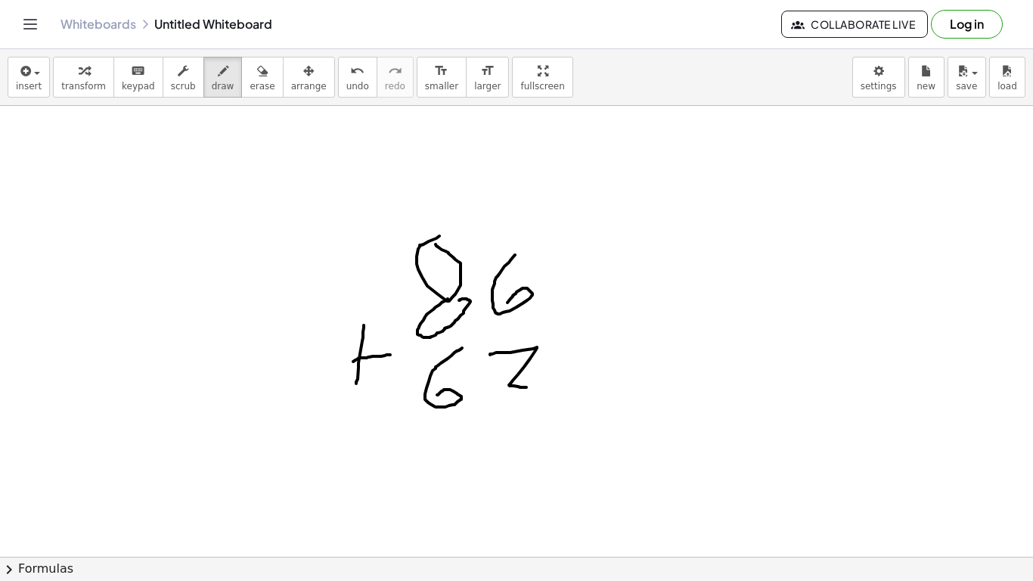
drag, startPoint x: 490, startPoint y: 354, endPoint x: 533, endPoint y: 387, distance: 54.4
drag, startPoint x: 389, startPoint y: 429, endPoint x: 564, endPoint y: 423, distance: 175.5
drag, startPoint x: 525, startPoint y: 438, endPoint x: 535, endPoint y: 442, distance: 11.2
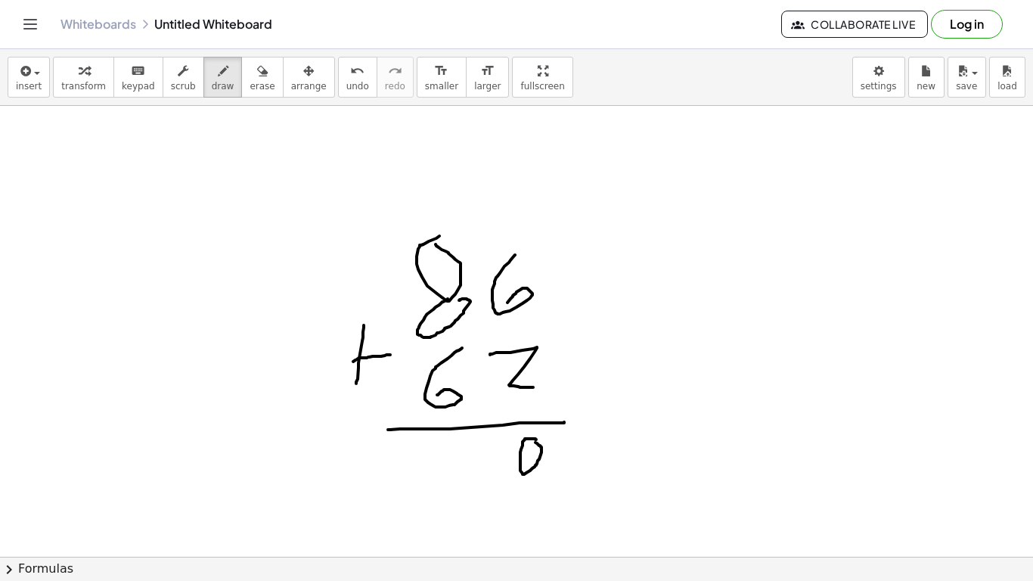
drag, startPoint x: 529, startPoint y: 469, endPoint x: 536, endPoint y: 478, distance: 10.7
drag, startPoint x: 358, startPoint y: 449, endPoint x: 361, endPoint y: 480, distance: 31.2
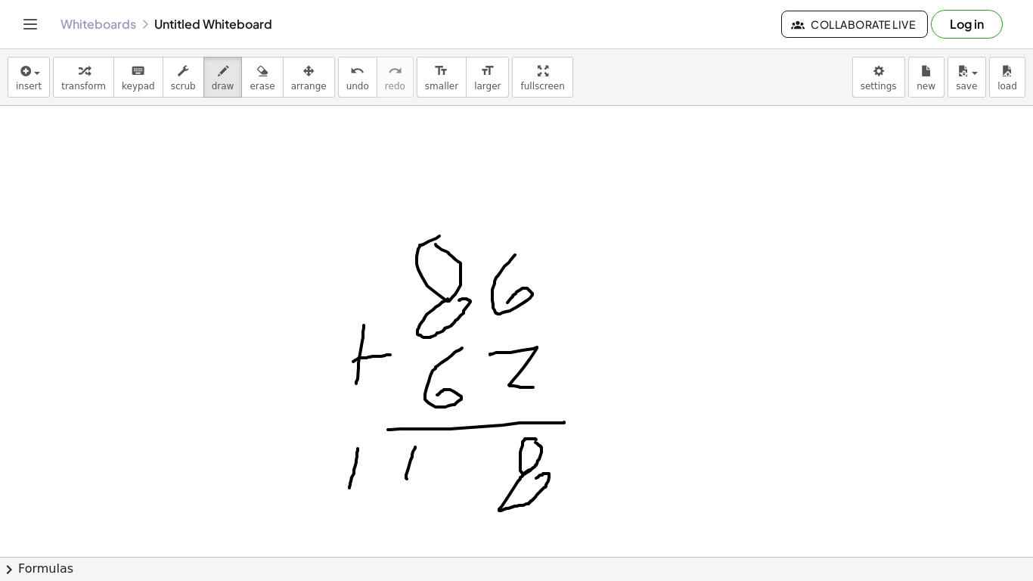
drag, startPoint x: 415, startPoint y: 447, endPoint x: 426, endPoint y: 477, distance: 32.3
drag, startPoint x: 430, startPoint y: 449, endPoint x: 425, endPoint y: 510, distance: 60.7
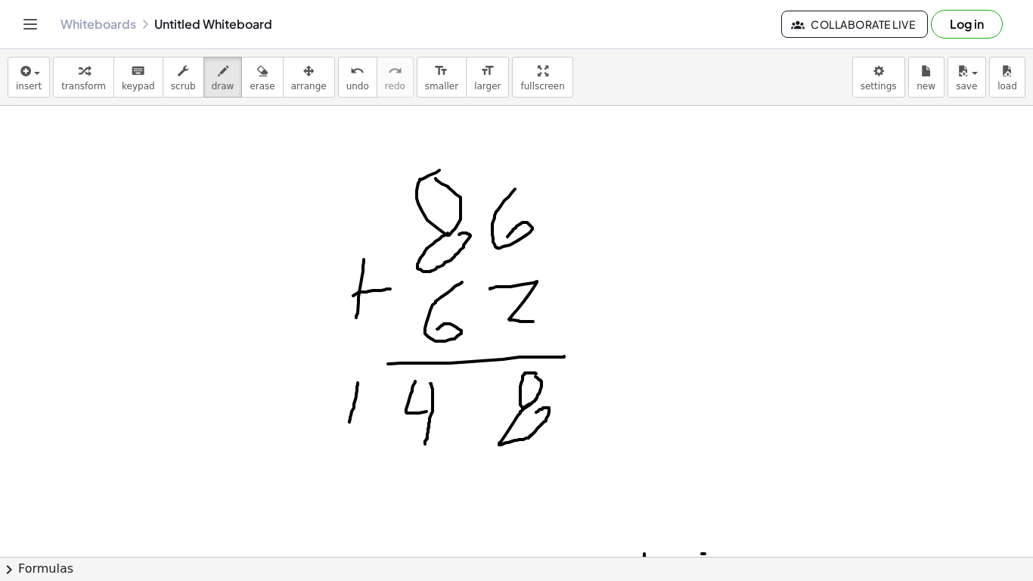
scroll to position [85, 0]
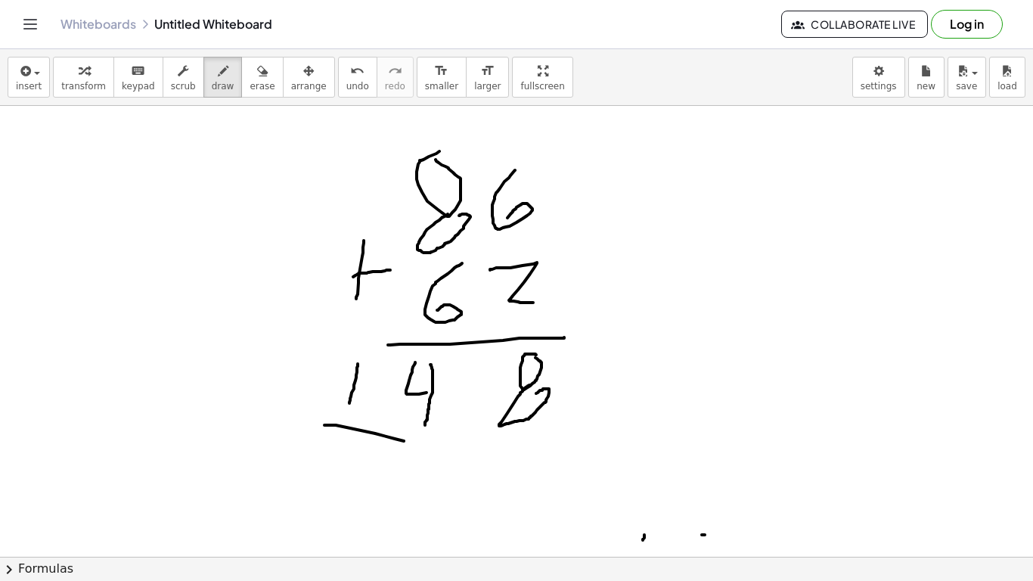
drag, startPoint x: 324, startPoint y: 425, endPoint x: 398, endPoint y: 444, distance: 75.7
drag, startPoint x: 428, startPoint y: 444, endPoint x: 429, endPoint y: 476, distance: 32.5
drag, startPoint x: 528, startPoint y: 435, endPoint x: 530, endPoint y: 449, distance: 13.7
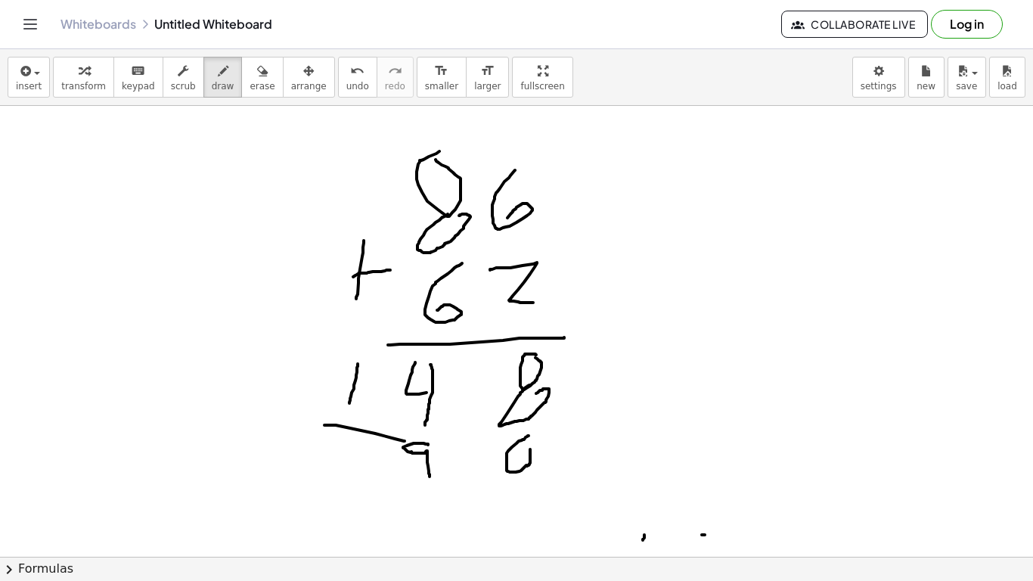
click at [249, 85] on span "erase" at bounding box center [261, 86] width 25 height 11
click at [212, 88] on span "draw" at bounding box center [223, 86] width 23 height 11
drag, startPoint x: 317, startPoint y: 481, endPoint x: 598, endPoint y: 499, distance: 281.8
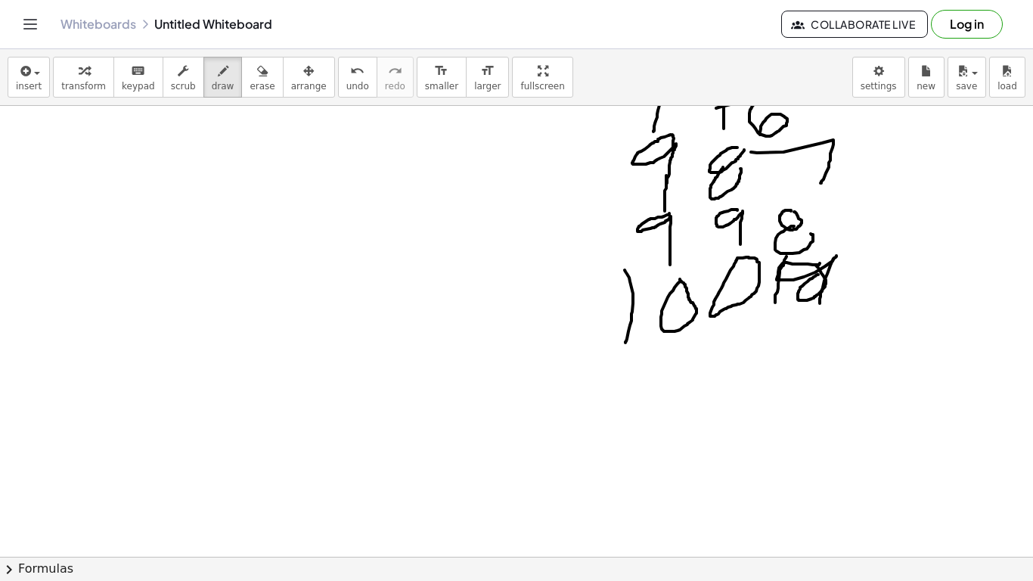
scroll to position [631, 0]
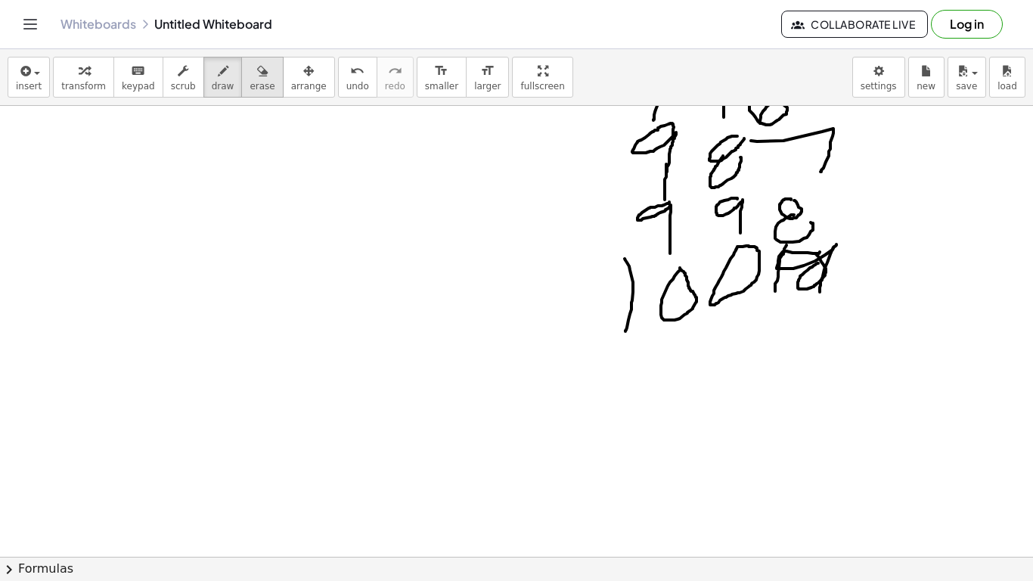
click at [257, 75] on icon "button" at bounding box center [262, 71] width 11 height 18
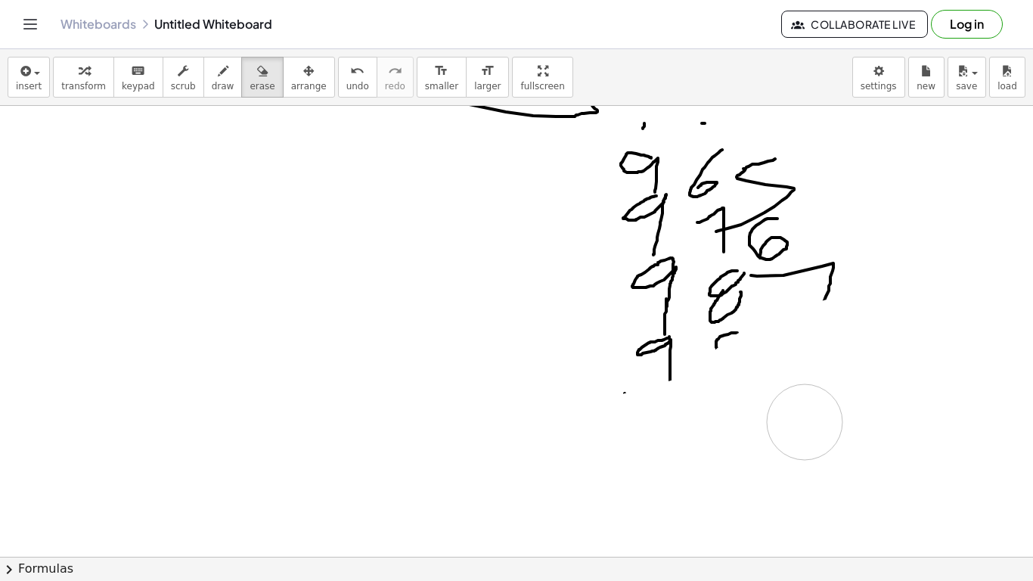
scroll to position [489, 0]
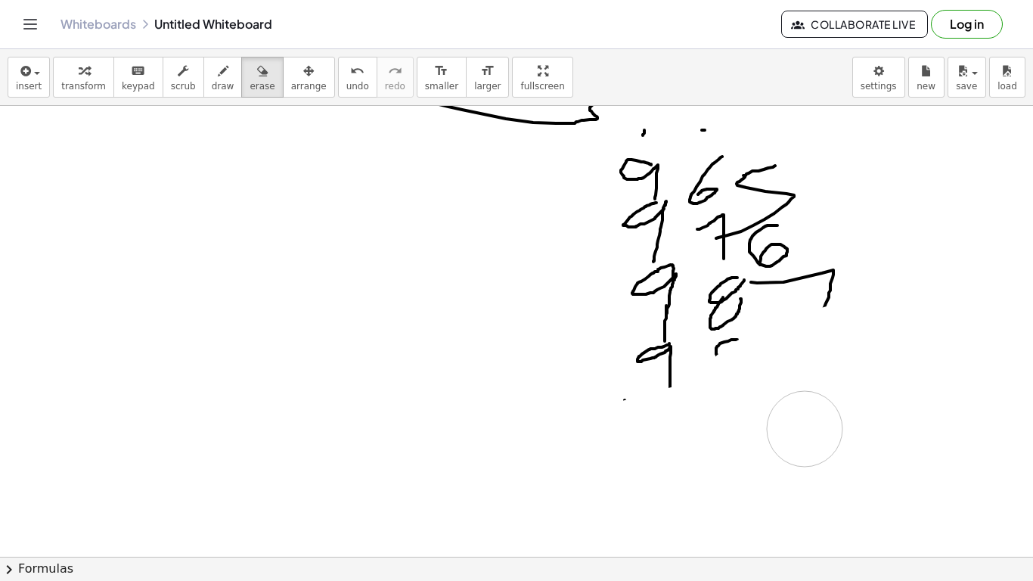
drag, startPoint x: 725, startPoint y: 295, endPoint x: 804, endPoint y: 287, distance: 79.7
click at [804, 287] on div at bounding box center [516, 293] width 1033 height 1352
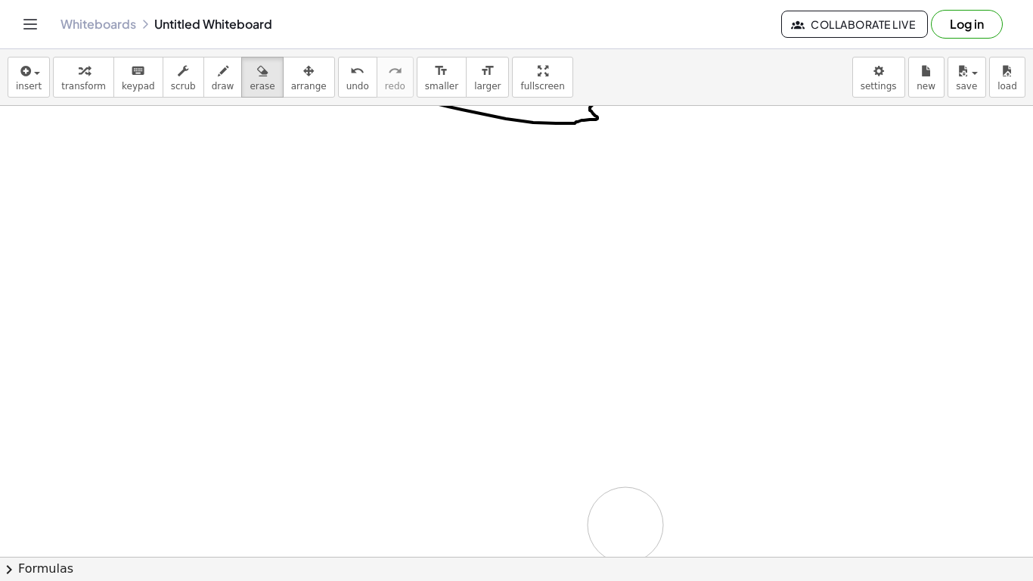
drag, startPoint x: 795, startPoint y: 325, endPoint x: 661, endPoint y: 507, distance: 225.9
click at [631, 549] on div at bounding box center [516, 293] width 1033 height 1352
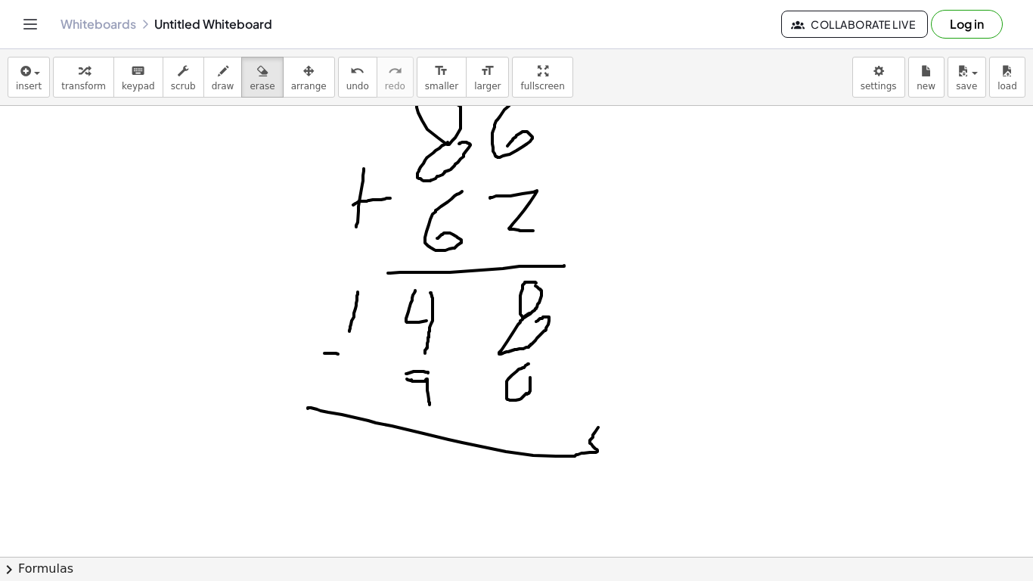
scroll to position [130, 0]
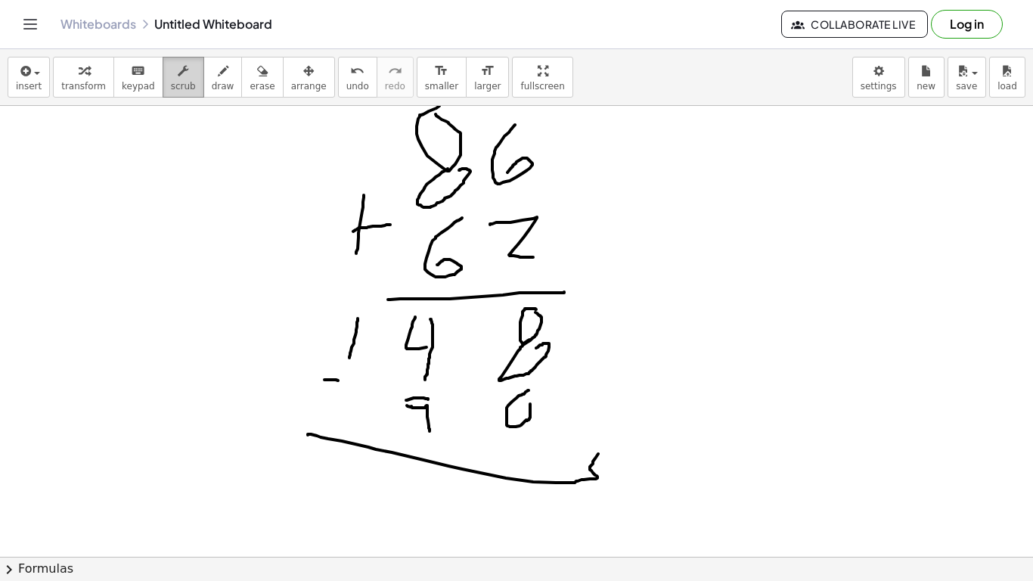
click at [189, 90] on button "scrub" at bounding box center [184, 77] width 42 height 41
drag, startPoint x: 347, startPoint y: 327, endPoint x: 354, endPoint y: 336, distance: 12.0
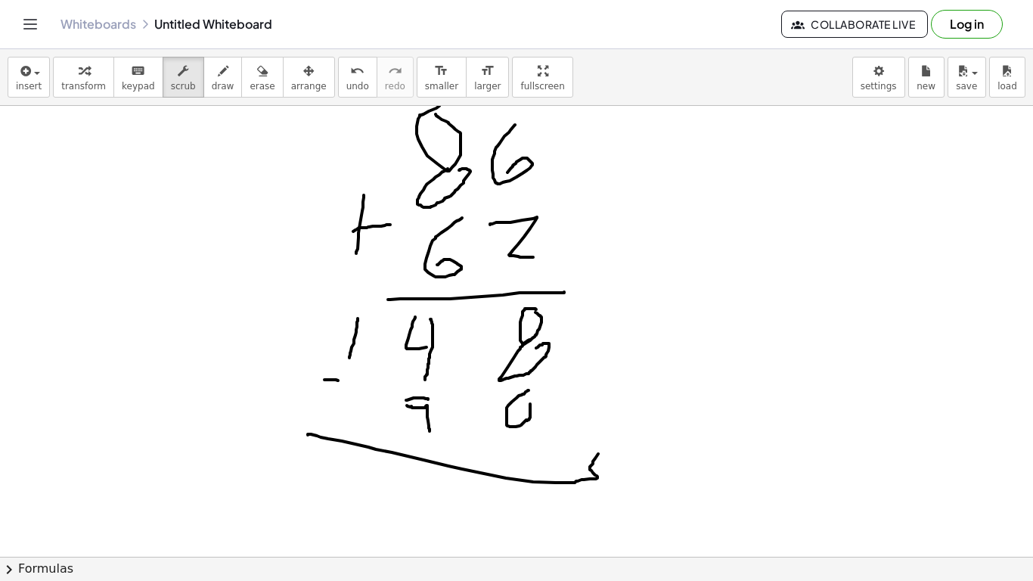
click at [231, 101] on div "insert select one: Math Expression Function Text Youtube Video Graphing Geometr…" at bounding box center [516, 77] width 1033 height 57
click at [212, 88] on span "draw" at bounding box center [223, 86] width 23 height 11
click at [119, 79] on button "keyboard keypad" at bounding box center [138, 77] width 50 height 41
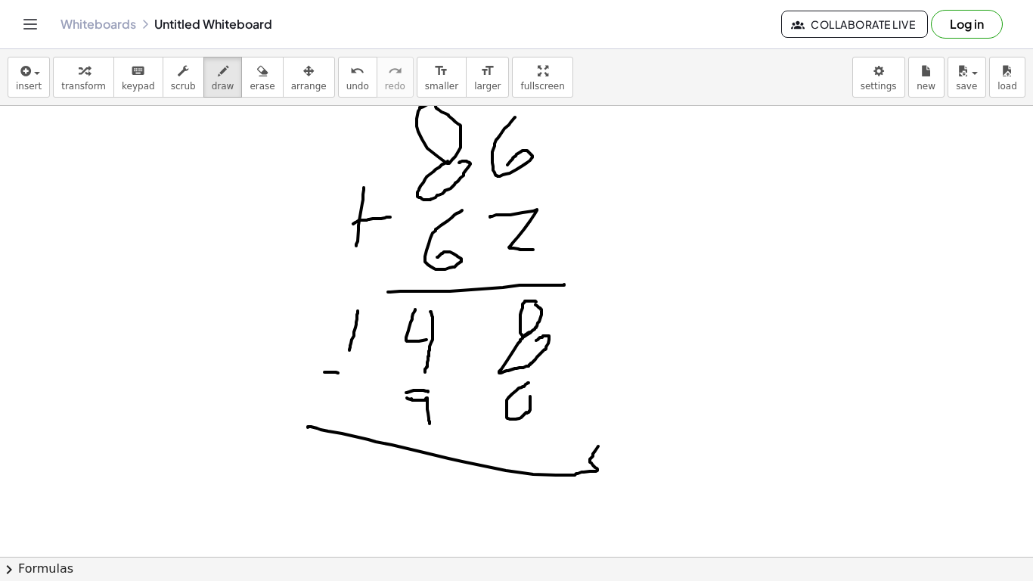
scroll to position [153, 0]
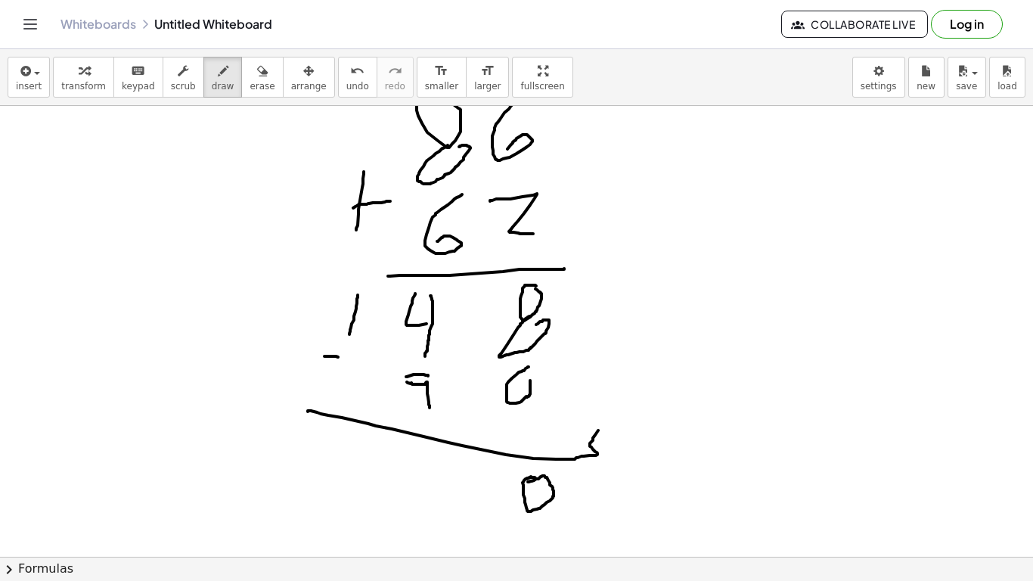
drag, startPoint x: 535, startPoint y: 477, endPoint x: 528, endPoint y: 482, distance: 8.2
drag, startPoint x: 534, startPoint y: 509, endPoint x: 544, endPoint y: 510, distance: 9.9
drag, startPoint x: 415, startPoint y: 457, endPoint x: 418, endPoint y: 528, distance: 71.1
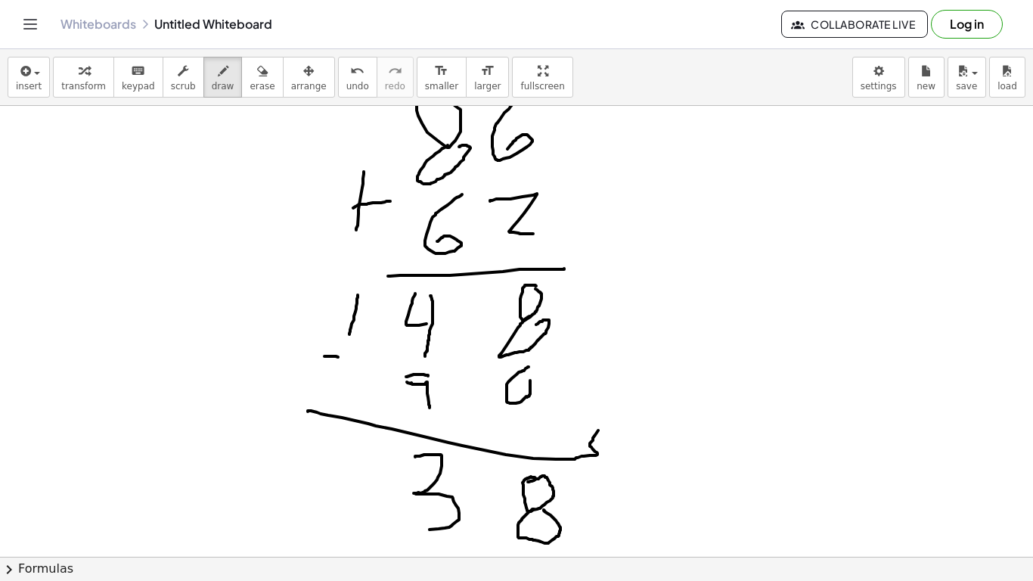
drag, startPoint x: 344, startPoint y: 299, endPoint x: 375, endPoint y: 319, distance: 36.7
click at [252, 94] on button "erase" at bounding box center [262, 77] width 42 height 41
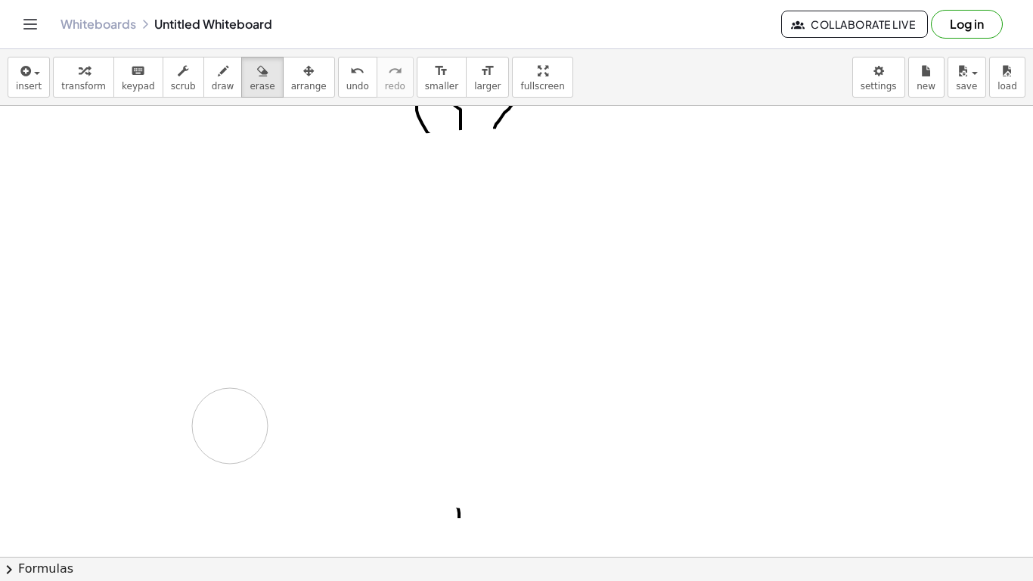
drag, startPoint x: 349, startPoint y: 443, endPoint x: 117, endPoint y: 438, distance: 231.4
drag, startPoint x: 451, startPoint y: 320, endPoint x: 497, endPoint y: 299, distance: 49.7
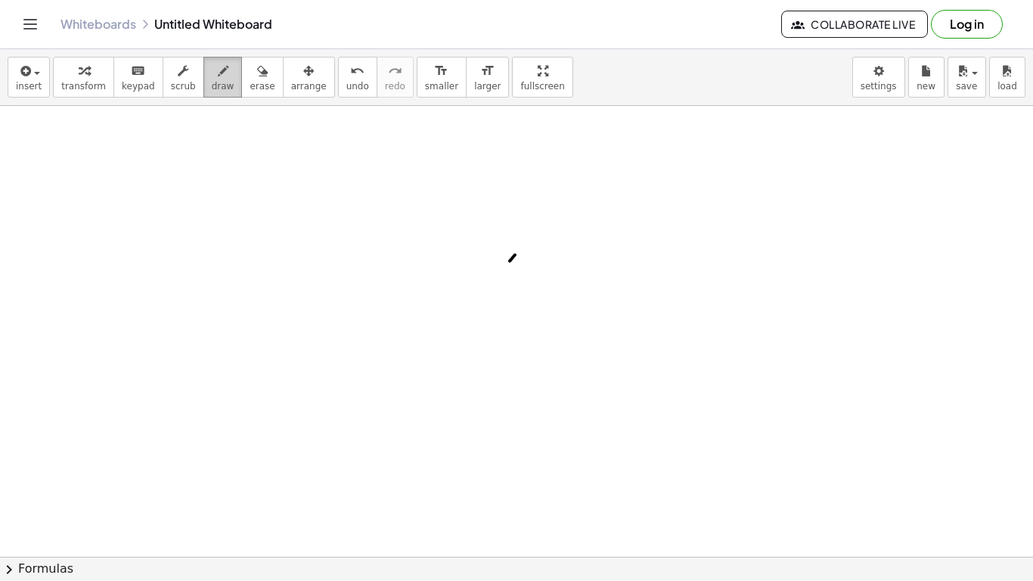
click at [212, 90] on span "draw" at bounding box center [223, 86] width 23 height 11
drag, startPoint x: 435, startPoint y: 237, endPoint x: 529, endPoint y: 243, distance: 93.9
drag, startPoint x: 519, startPoint y: 231, endPoint x: 534, endPoint y: 308, distance: 77.7
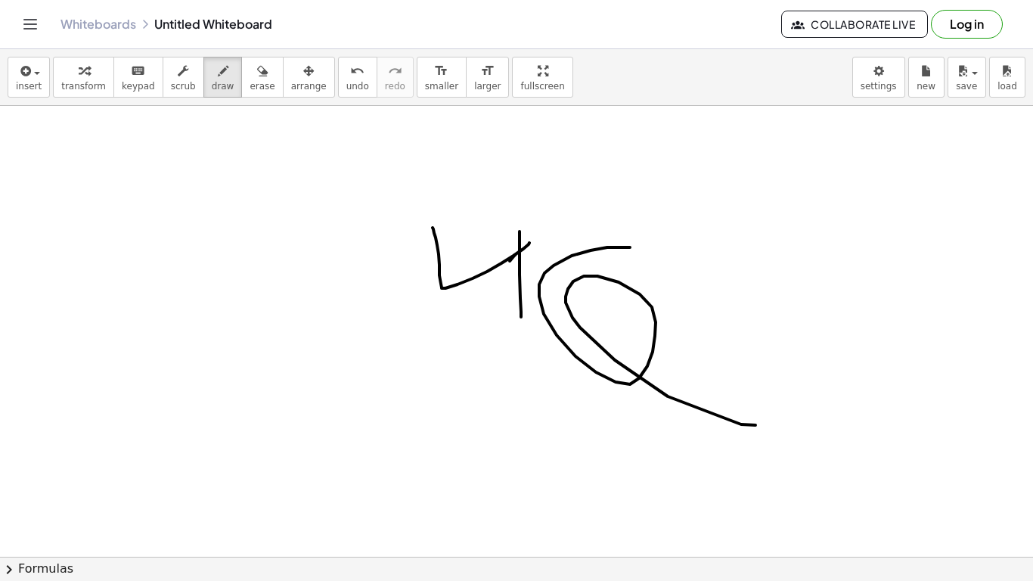
drag, startPoint x: 630, startPoint y: 247, endPoint x: 765, endPoint y: 216, distance: 138.8
drag, startPoint x: 573, startPoint y: 243, endPoint x: 528, endPoint y: 287, distance: 63.1
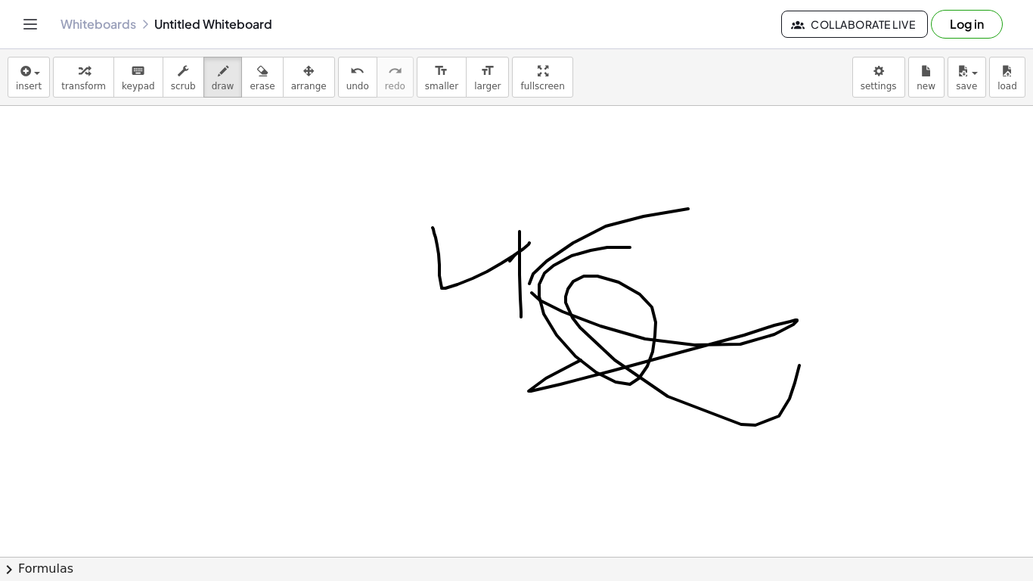
drag, startPoint x: 774, startPoint y: 334, endPoint x: 816, endPoint y: 296, distance: 56.2
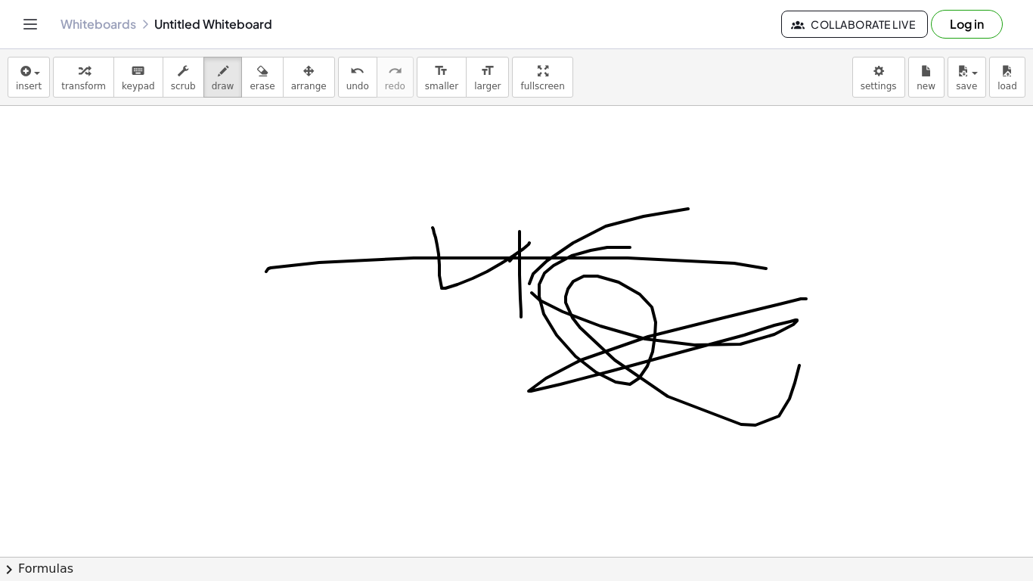
drag, startPoint x: 734, startPoint y: 263, endPoint x: 975, endPoint y: 373, distance: 264.5
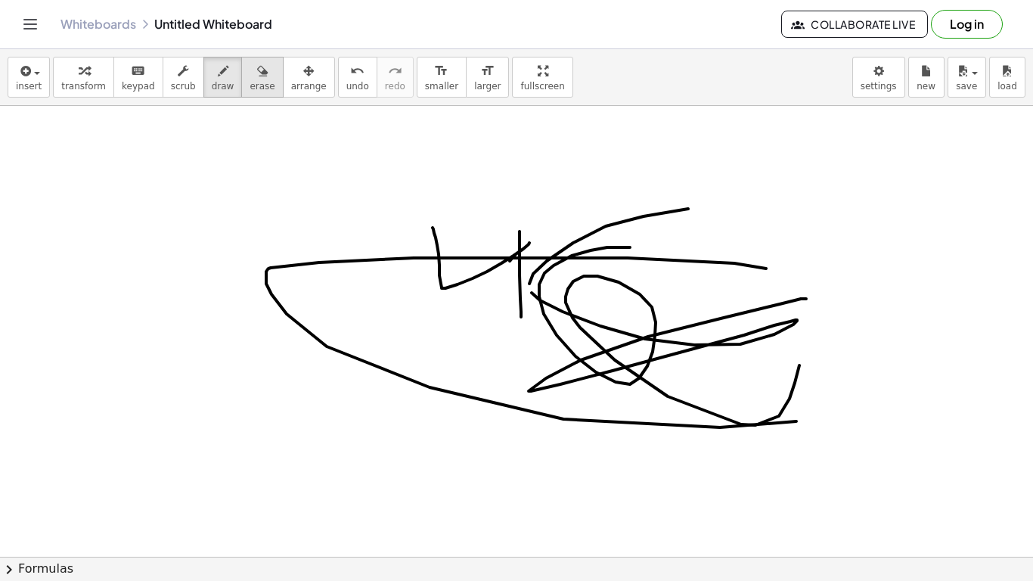
click at [241, 64] on button "erase" at bounding box center [262, 77] width 42 height 41
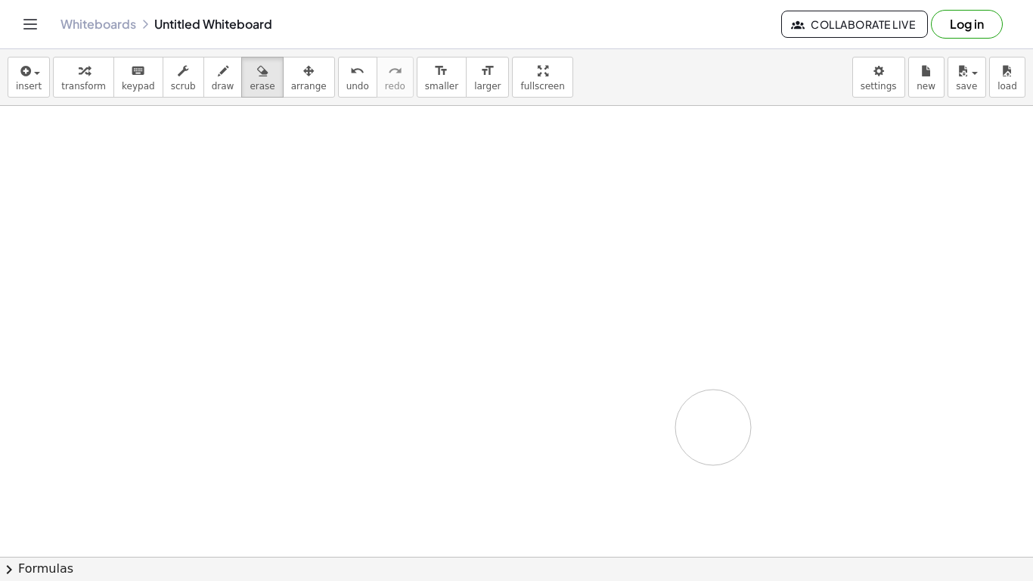
drag, startPoint x: 82, startPoint y: 271, endPoint x: 713, endPoint y: 427, distance: 649.6
click at [212, 81] on span "draw" at bounding box center [223, 86] width 23 height 11
drag, startPoint x: 0, startPoint y: 104, endPoint x: 194, endPoint y: 230, distance: 231.3
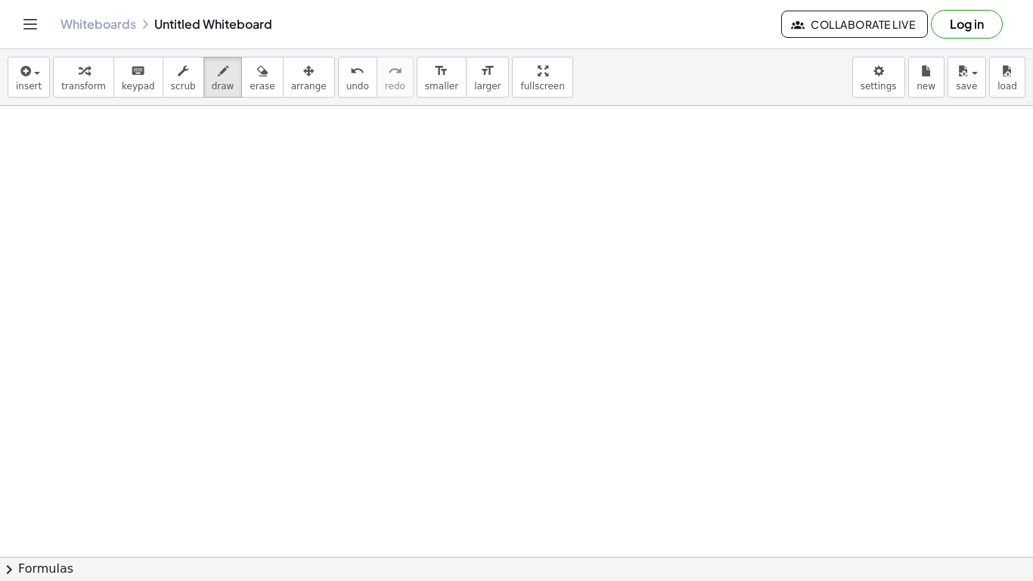
click at [312, 256] on div "insert select one: Math Expression Function Text Youtube Video Graphing Geometr…" at bounding box center [516, 314] width 1033 height 531
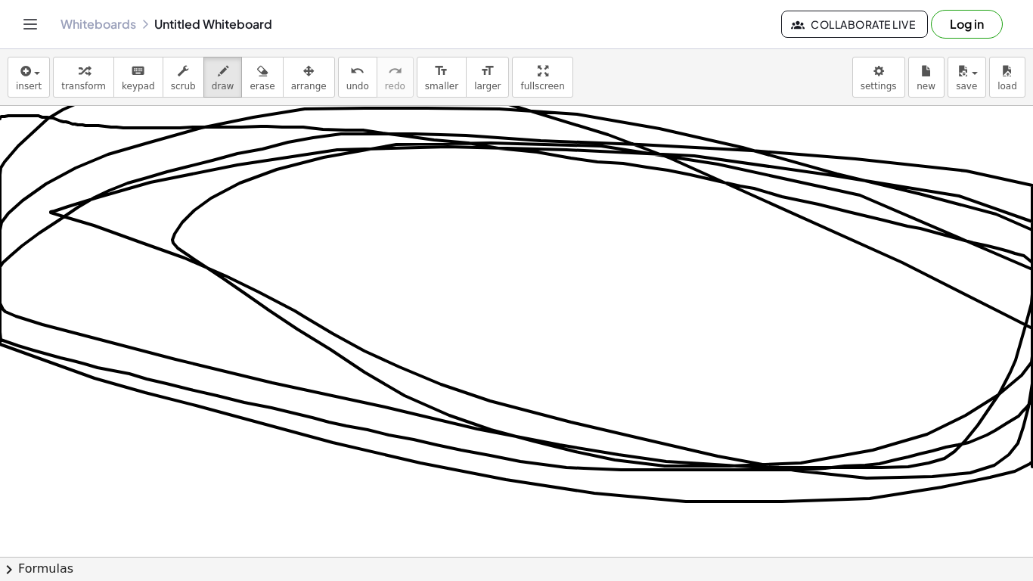
drag, startPoint x: 0, startPoint y: 117, endPoint x: 9, endPoint y: 232, distance: 115.3
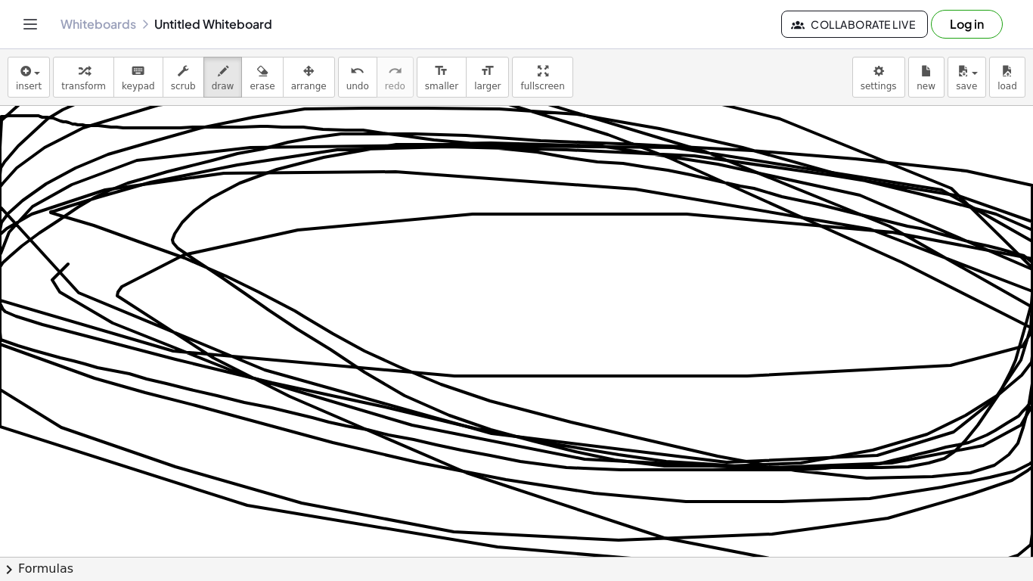
drag, startPoint x: 9, startPoint y: 232, endPoint x: 1026, endPoint y: 358, distance: 1024.6
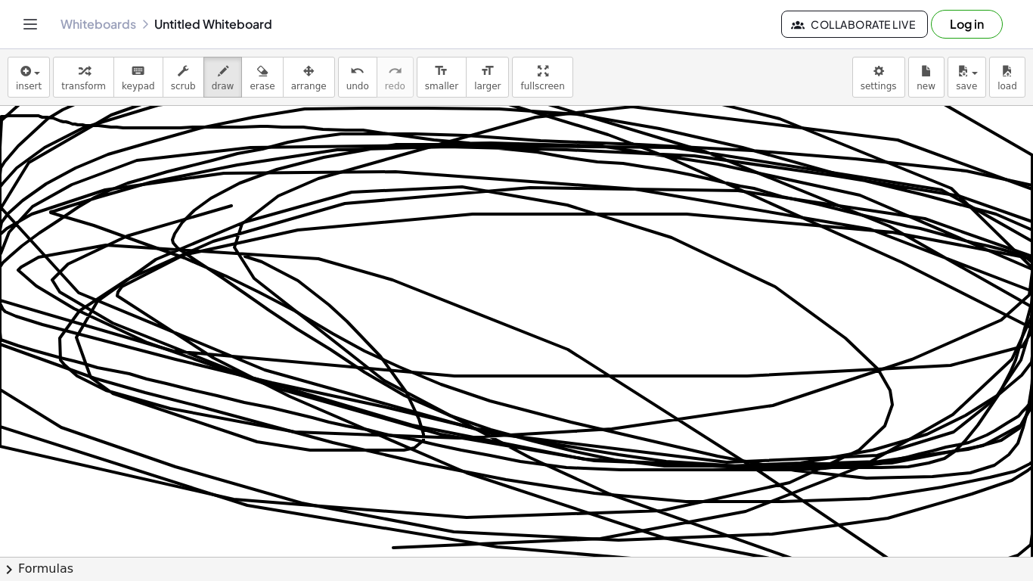
drag, startPoint x: 298, startPoint y: 280, endPoint x: 796, endPoint y: 169, distance: 510.6
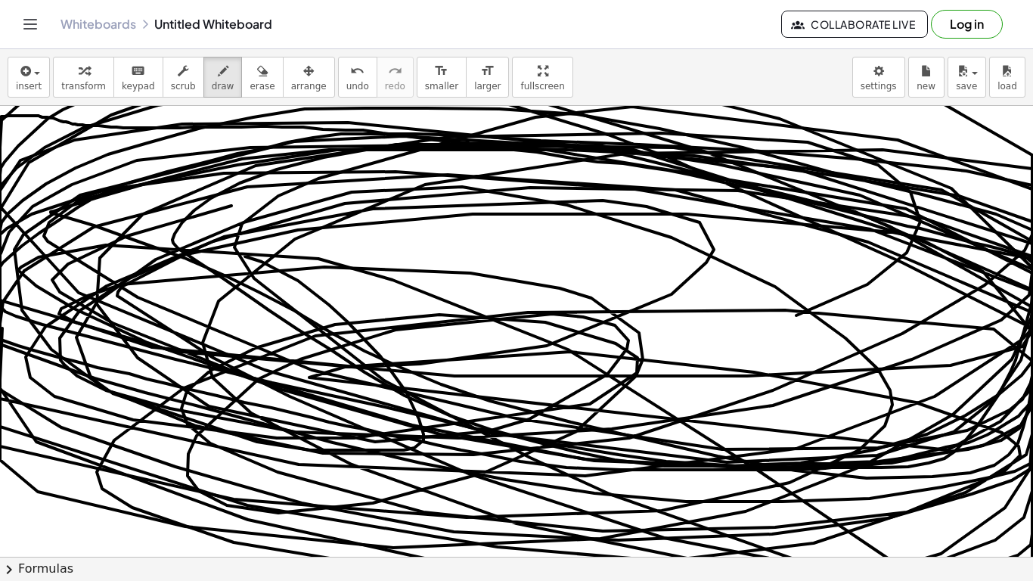
drag, startPoint x: 947, startPoint y: 450, endPoint x: 795, endPoint y: 152, distance: 334.7
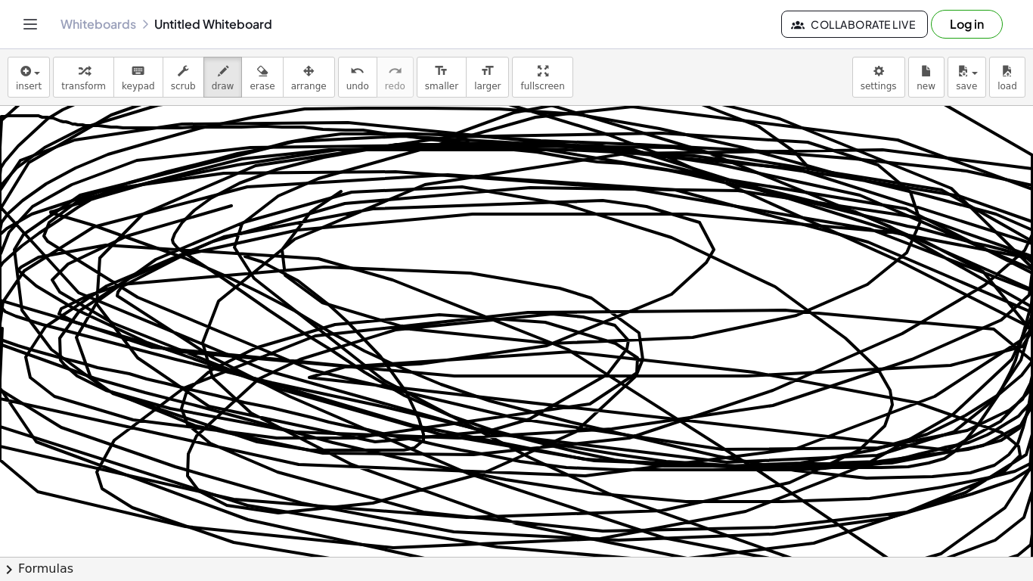
drag, startPoint x: 795, startPoint y: 152, endPoint x: 636, endPoint y: 119, distance: 162.1
click at [257, 69] on icon "button" at bounding box center [262, 71] width 11 height 18
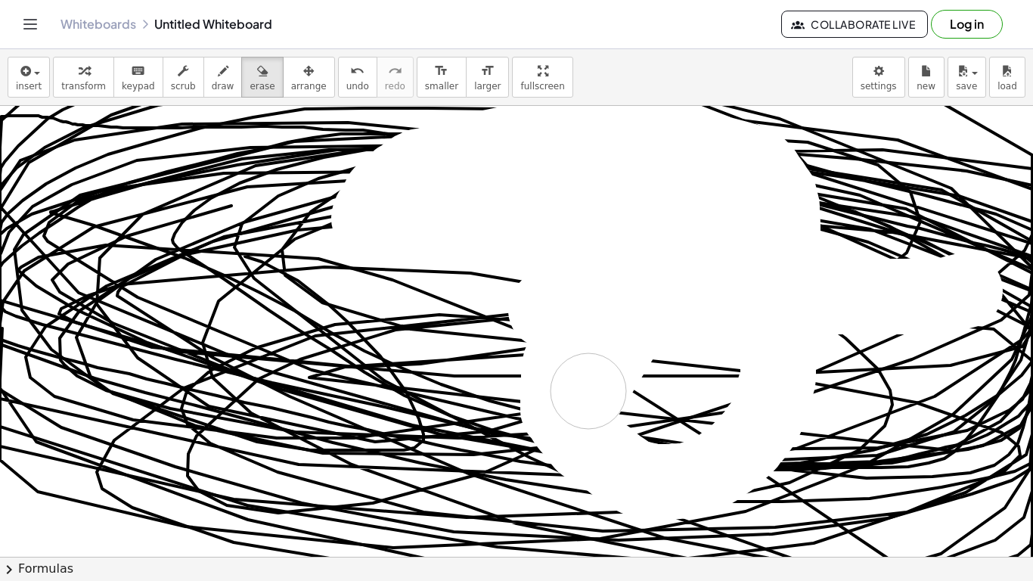
drag, startPoint x: 954, startPoint y: 293, endPoint x: 623, endPoint y: 376, distance: 341.2
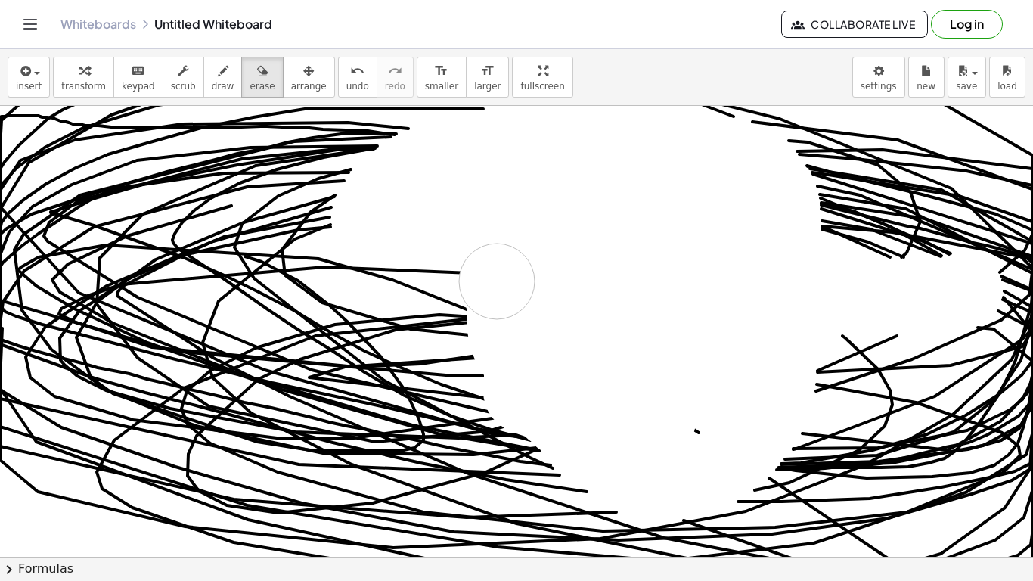
drag, startPoint x: 623, startPoint y: 376, endPoint x: 333, endPoint y: 268, distance: 309.5
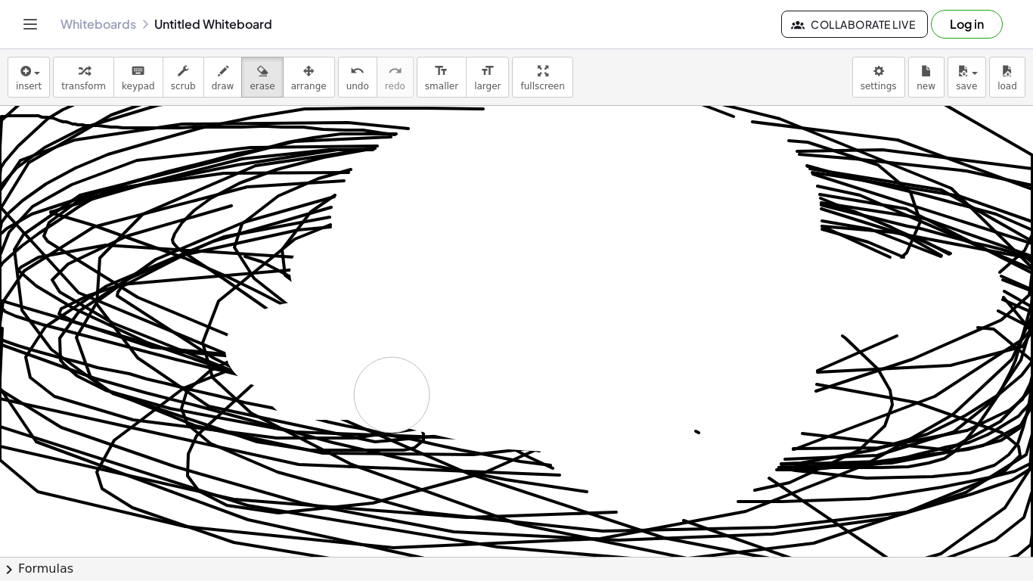
drag, startPoint x: 333, startPoint y: 268, endPoint x: 542, endPoint y: 531, distance: 336.3
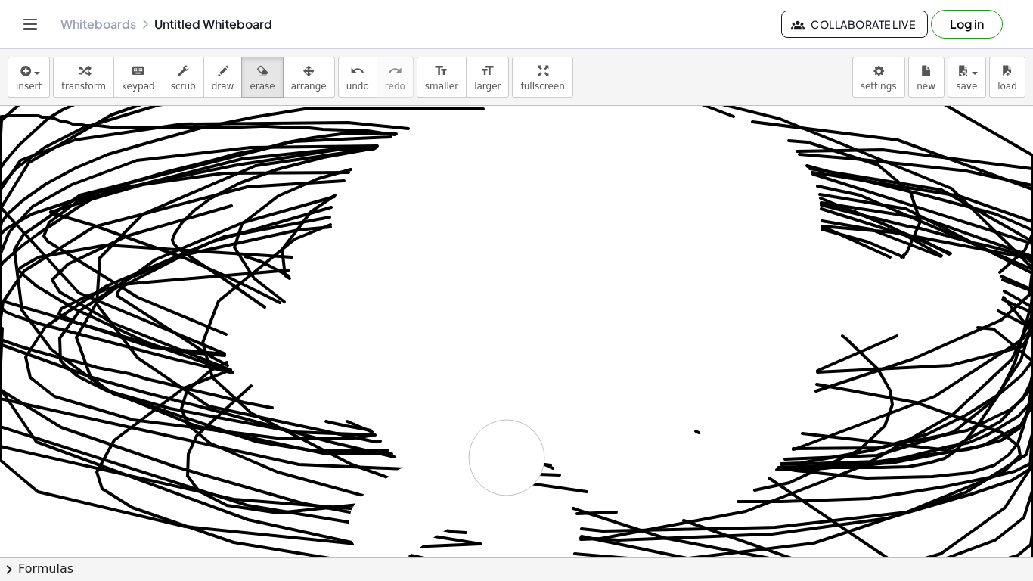
drag, startPoint x: 417, startPoint y: 503, endPoint x: 519, endPoint y: 453, distance: 113.6
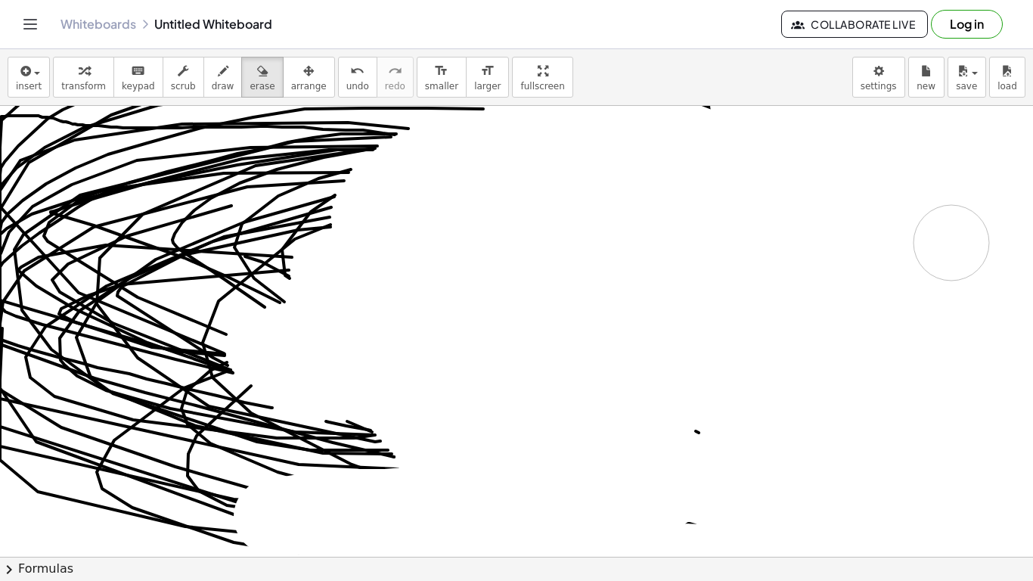
drag, startPoint x: 498, startPoint y: 466, endPoint x: 951, endPoint y: 243, distance: 505.1
click at [219, 58] on button "draw" at bounding box center [222, 77] width 39 height 41
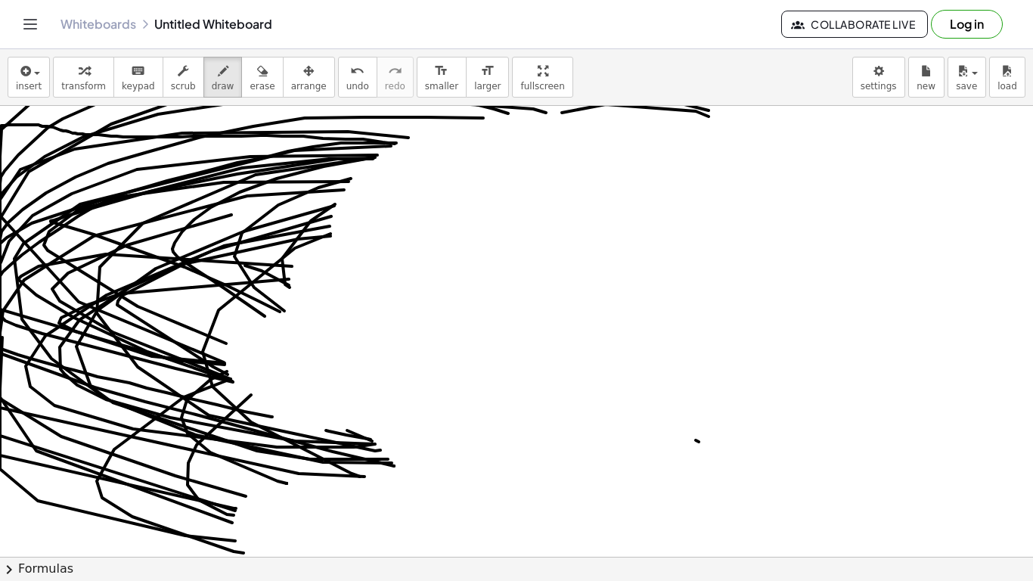
scroll to position [2285, 5]
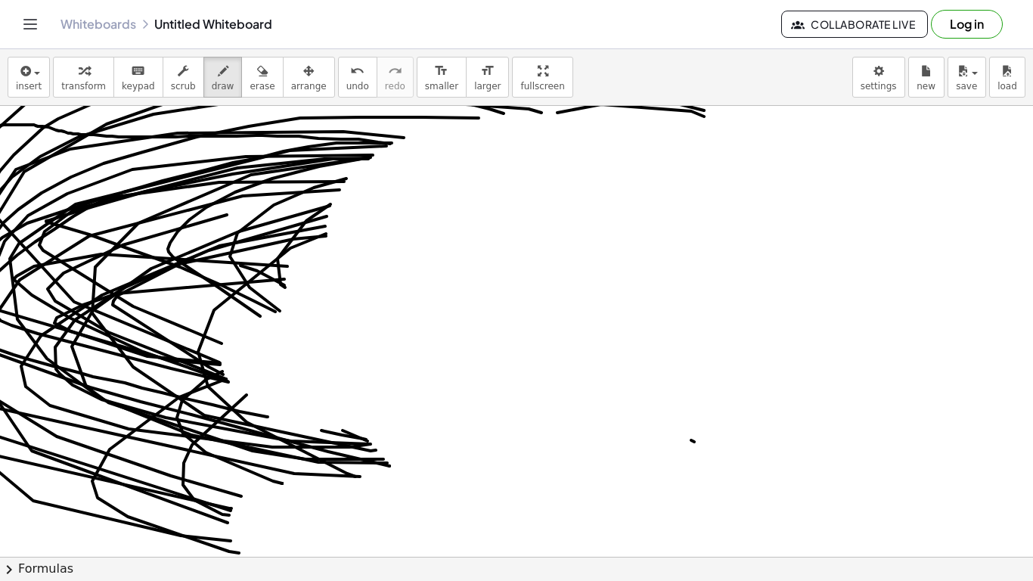
drag, startPoint x: 554, startPoint y: 228, endPoint x: 259, endPoint y: 136, distance: 308.9
click at [259, 136] on div "insert select one: Math Expression Function Text Youtube Video Graphing Geometr…" at bounding box center [516, 314] width 1033 height 531
drag, startPoint x: 470, startPoint y: 146, endPoint x: 644, endPoint y: 193, distance: 180.1
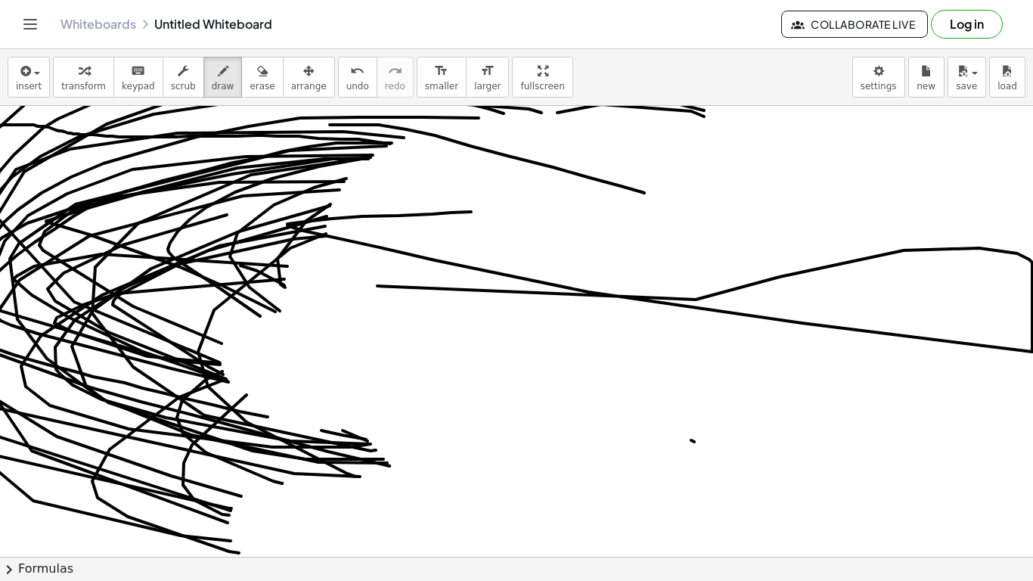
drag, startPoint x: 696, startPoint y: 299, endPoint x: 377, endPoint y: 286, distance: 318.6
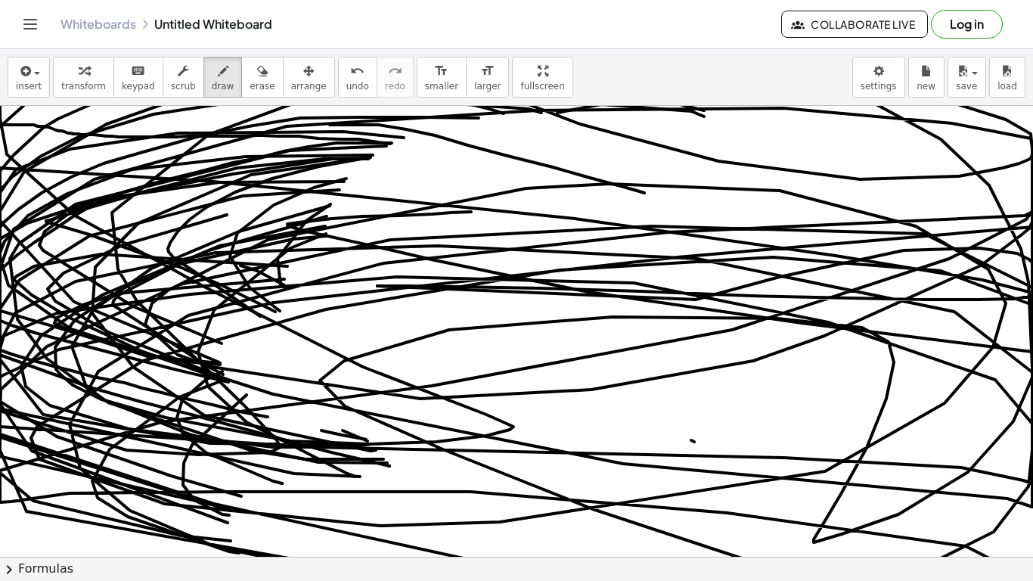
drag, startPoint x: 377, startPoint y: 286, endPoint x: 680, endPoint y: 107, distance: 351.8
click at [249, 82] on span "erase" at bounding box center [261, 86] width 25 height 11
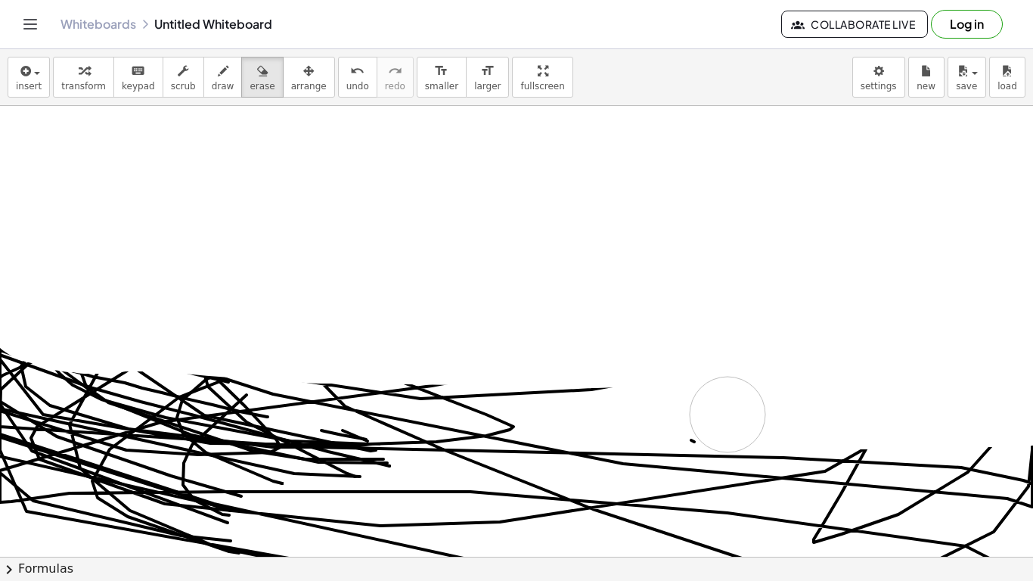
drag, startPoint x: 1030, startPoint y: 108, endPoint x: 0, endPoint y: 321, distance: 1052.3
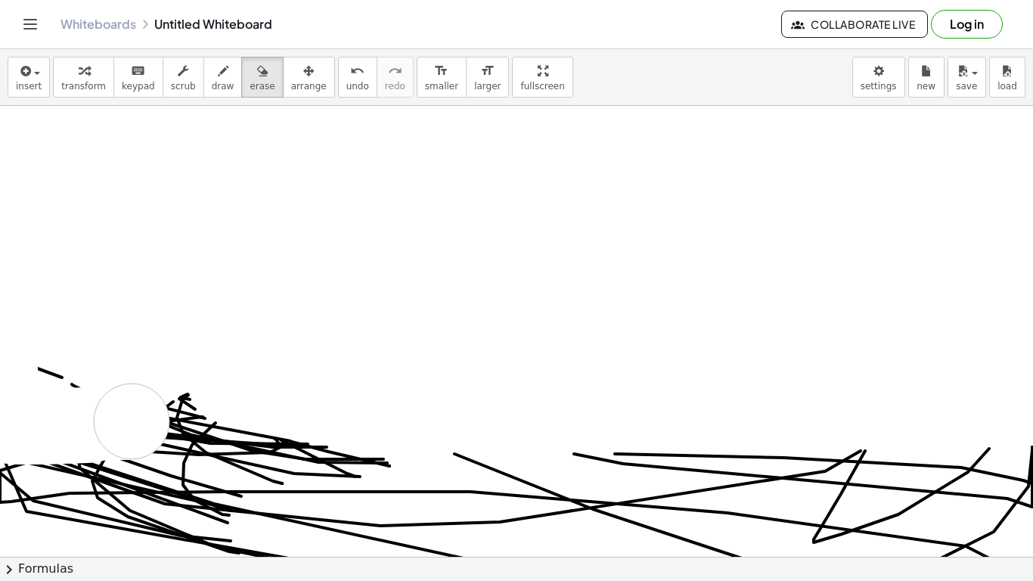
drag, startPoint x: 0, startPoint y: 321, endPoint x: 132, endPoint y: 421, distance: 165.1
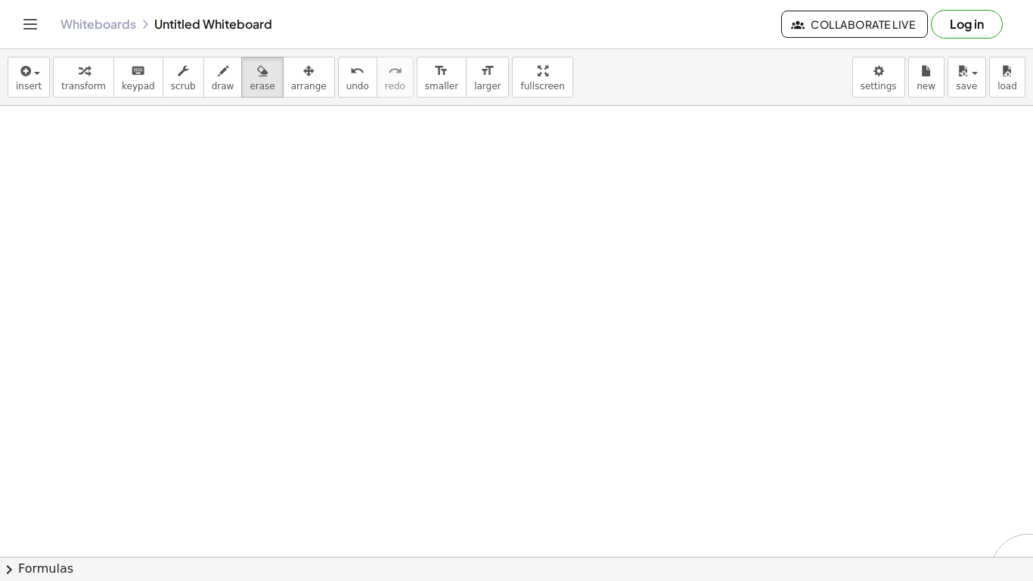
drag, startPoint x: 0, startPoint y: 324, endPoint x: 1028, endPoint y: 572, distance: 1057.5
click at [1028, 572] on div "insert select one: Math Expression Function Text Youtube Video Graphing Geometr…" at bounding box center [516, 314] width 1033 height 531
click at [122, 62] on div "keyboard" at bounding box center [138, 70] width 33 height 18
click at [69, 76] on div "button" at bounding box center [83, 70] width 45 height 18
click at [14, 79] on button "insert" at bounding box center [29, 77] width 42 height 41
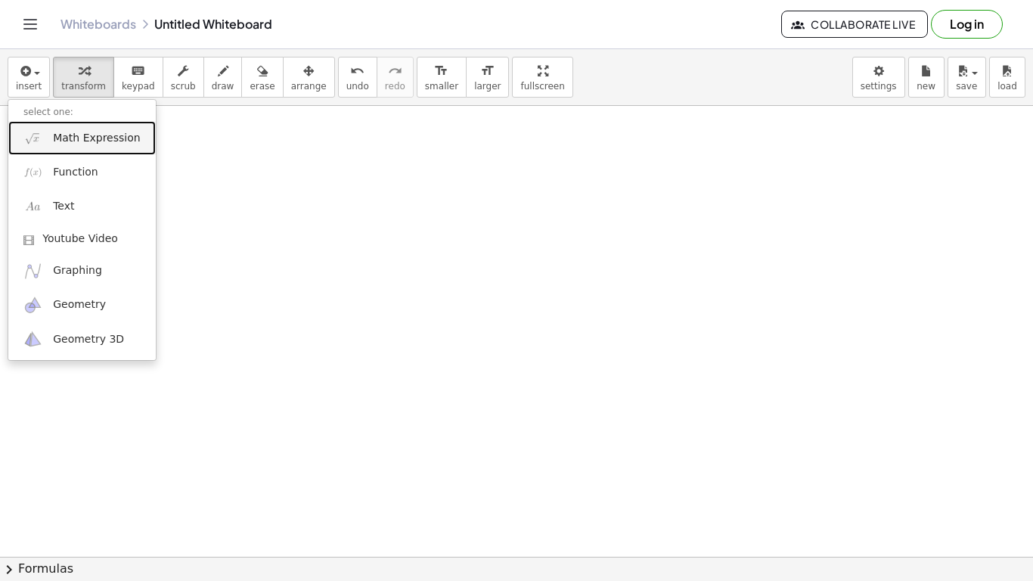
click at [106, 134] on span "Math Expression" at bounding box center [96, 138] width 87 height 15
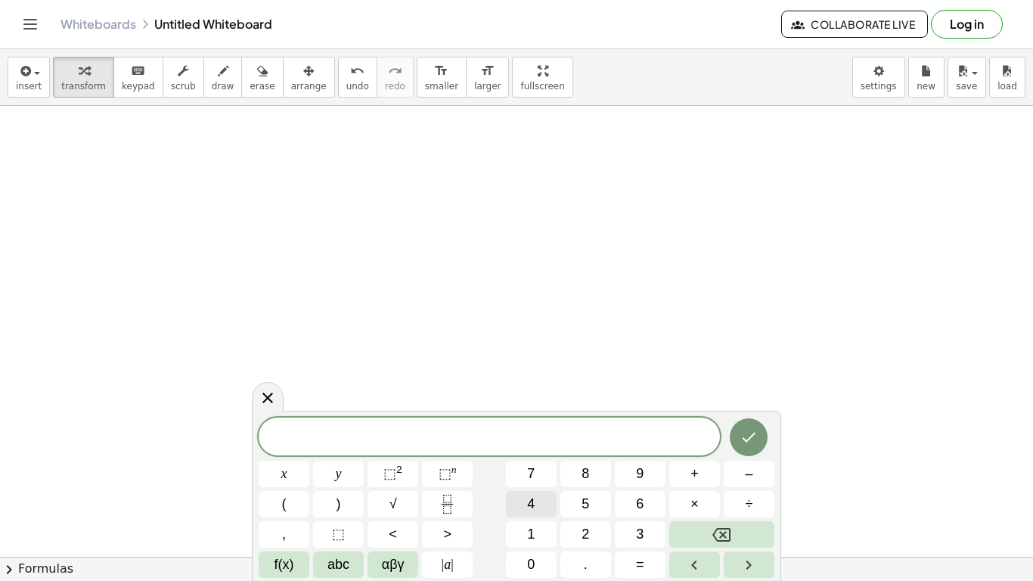
click at [525, 504] on button "4" at bounding box center [531, 504] width 51 height 26
click at [644, 498] on button "6" at bounding box center [640, 504] width 51 height 26
click at [701, 501] on button "×" at bounding box center [694, 504] width 51 height 26
click at [637, 497] on span "6" at bounding box center [640, 504] width 8 height 20
click at [525, 573] on button "0" at bounding box center [531, 564] width 51 height 26
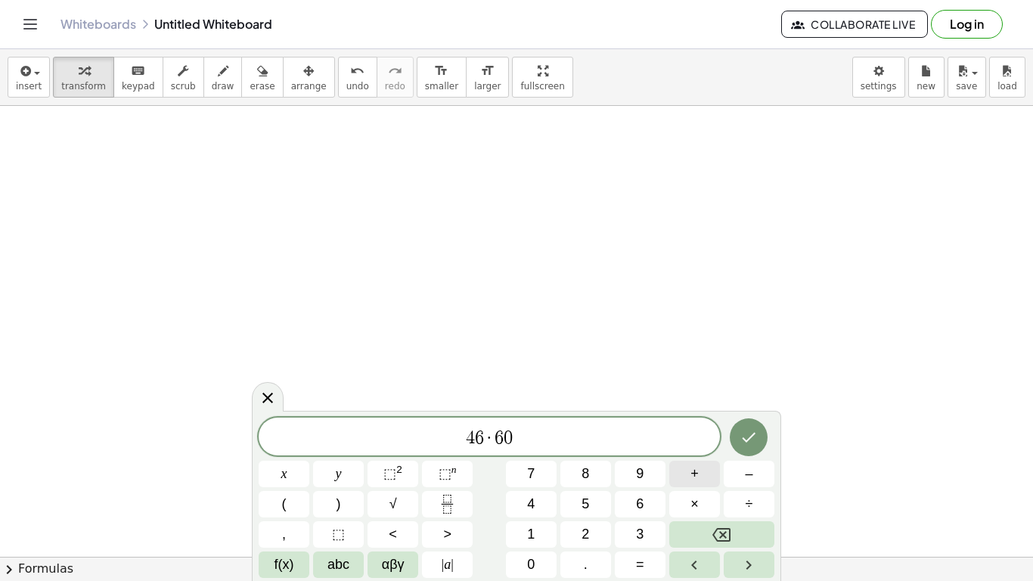
click at [695, 475] on span "+" at bounding box center [694, 473] width 8 height 20
click at [716, 523] on button "Backspace" at bounding box center [721, 534] width 105 height 26
click at [717, 524] on button "Backspace" at bounding box center [721, 534] width 105 height 26
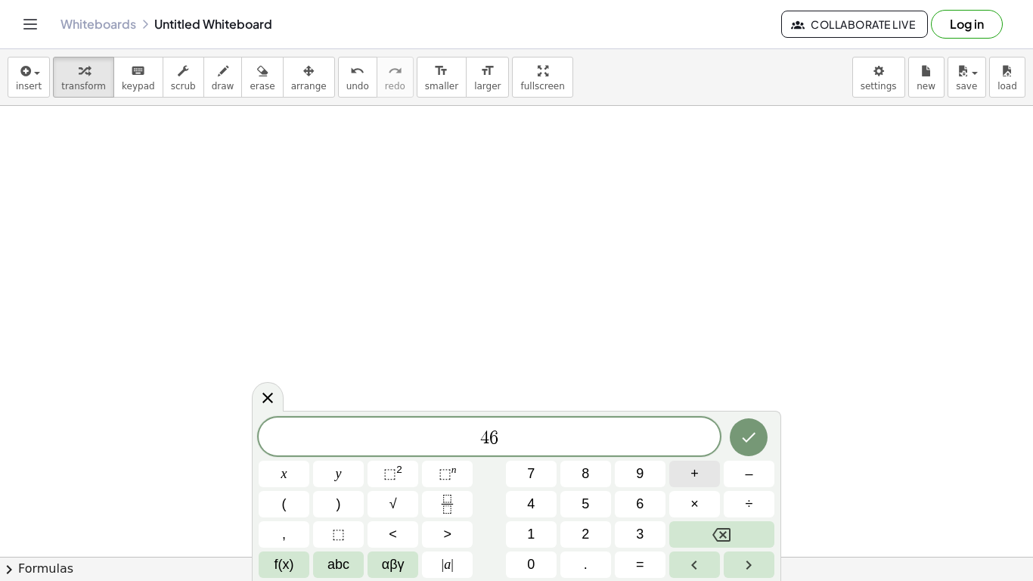
click at [690, 473] on span "+" at bounding box center [694, 473] width 8 height 20
click at [621, 498] on button "6" at bounding box center [640, 504] width 51 height 26
click at [528, 571] on span "0" at bounding box center [531, 564] width 8 height 20
click at [696, 471] on span "+" at bounding box center [694, 473] width 8 height 20
click at [335, 531] on span "⬚" at bounding box center [338, 534] width 13 height 20
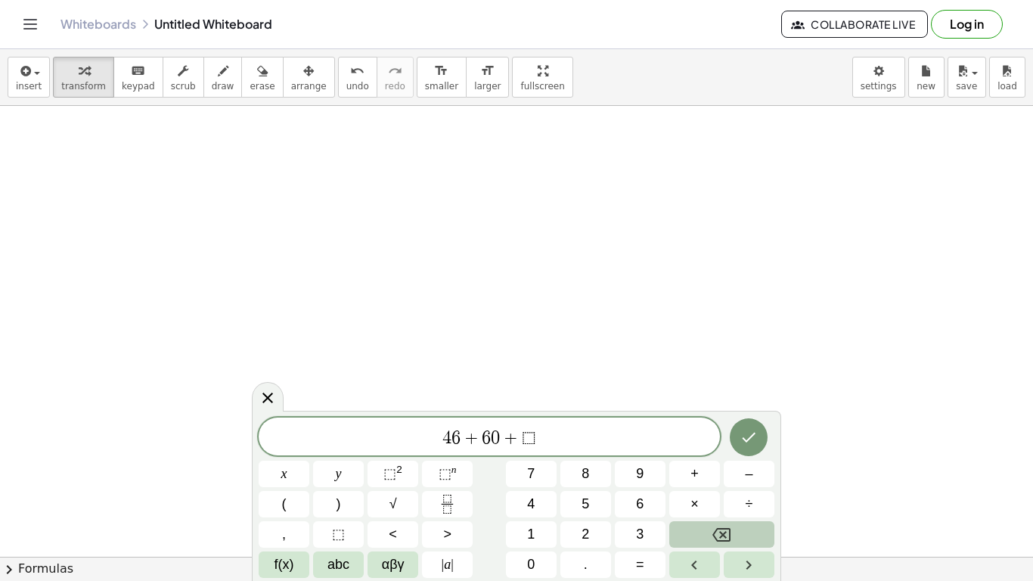
click at [726, 538] on icon "Backspace" at bounding box center [721, 534] width 18 height 18
click at [644, 556] on button "=" at bounding box center [640, 564] width 51 height 26
click at [344, 544] on button "⬚" at bounding box center [338, 534] width 51 height 26
click at [691, 469] on span "+" at bounding box center [694, 473] width 8 height 20
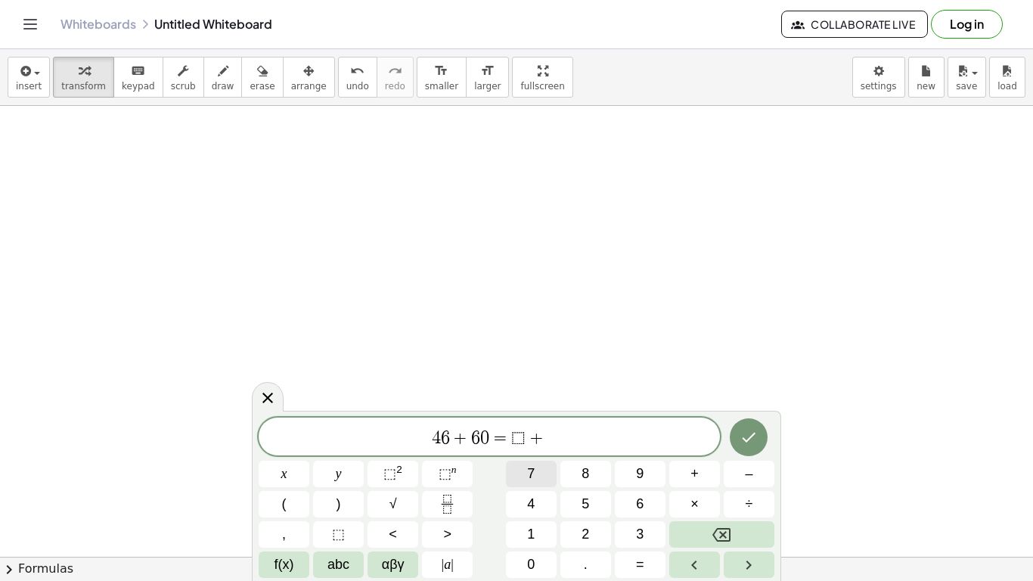
click at [528, 461] on button "7" at bounding box center [531, 473] width 51 height 26
click at [548, 499] on button "4" at bounding box center [531, 504] width 51 height 26
click at [745, 436] on icon "Done" at bounding box center [748, 437] width 18 height 18
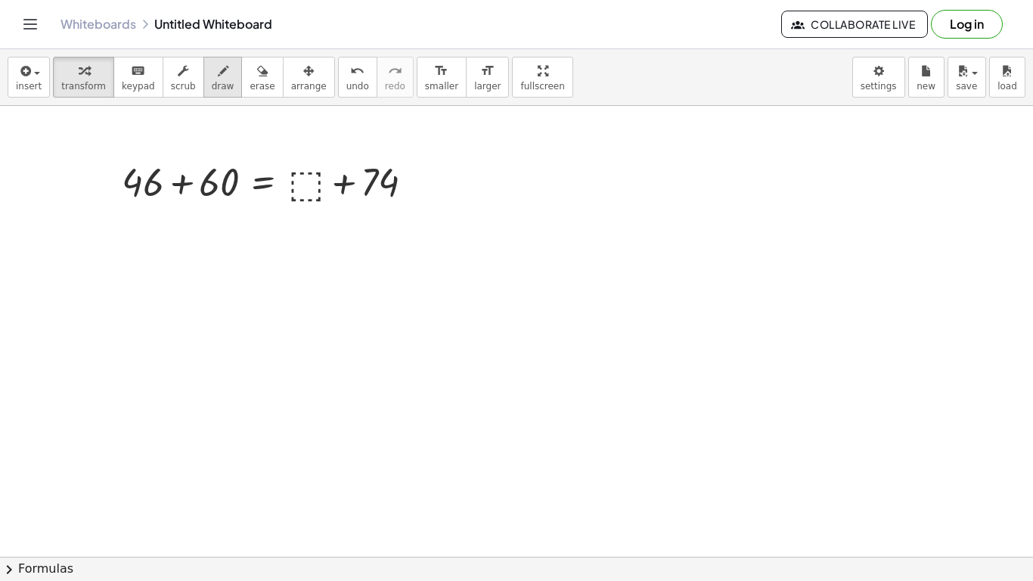
click at [215, 75] on div "button" at bounding box center [223, 70] width 23 height 18
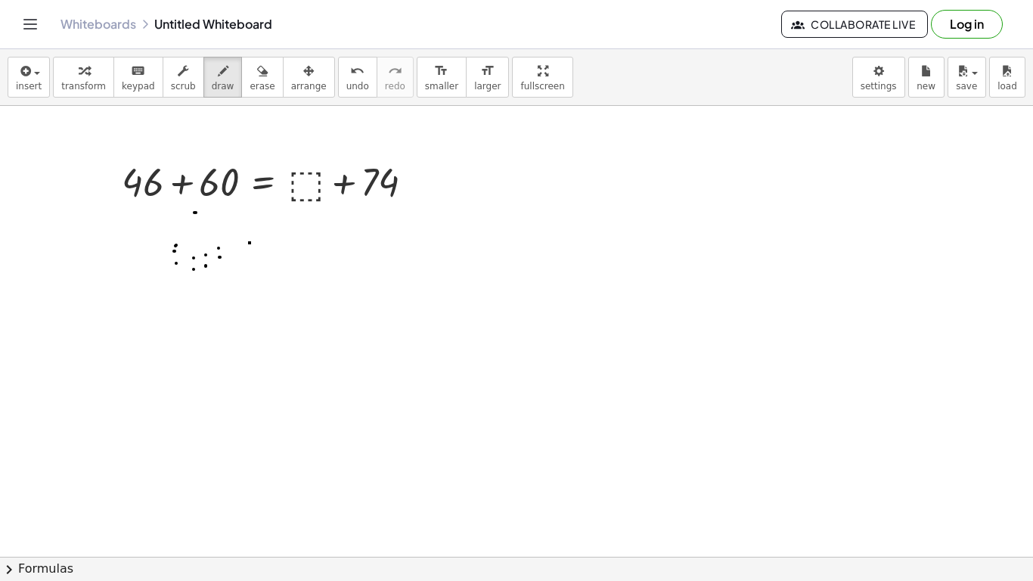
drag, startPoint x: 264, startPoint y: 246, endPoint x: 280, endPoint y: 266, distance: 25.9
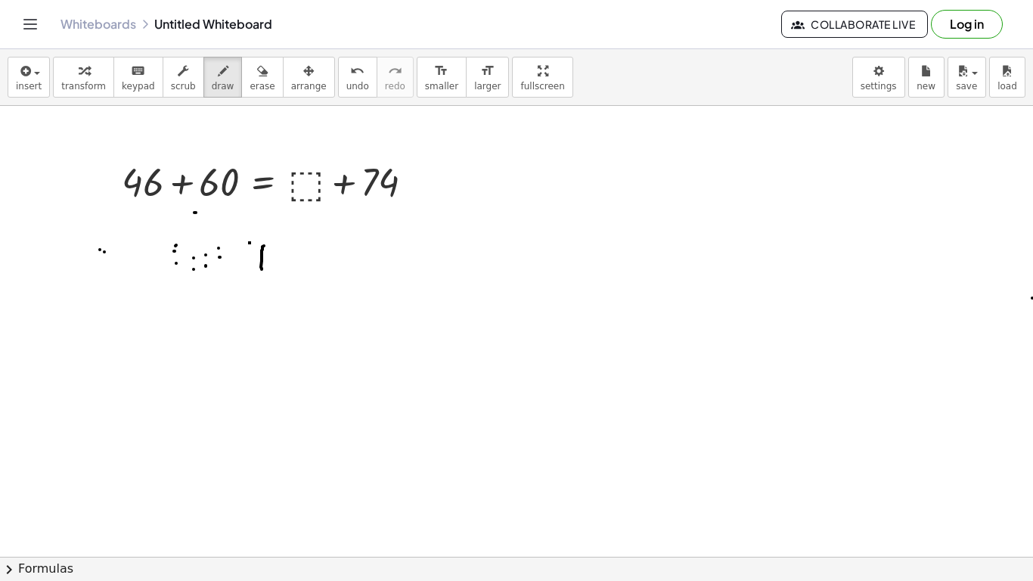
drag, startPoint x: 282, startPoint y: 253, endPoint x: 279, endPoint y: 277, distance: 25.1
drag, startPoint x: 306, startPoint y: 254, endPoint x: 297, endPoint y: 271, distance: 18.9
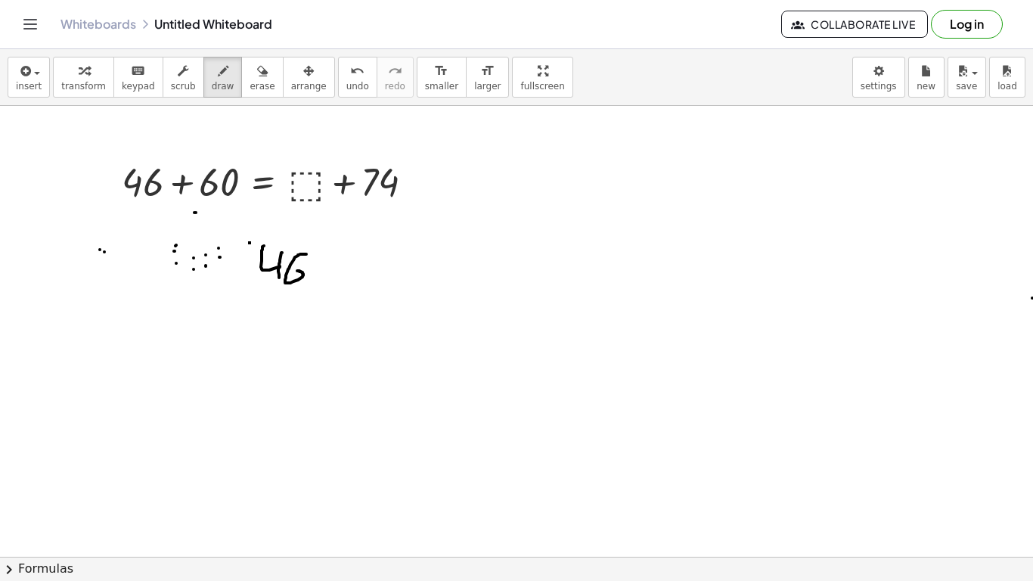
drag, startPoint x: 245, startPoint y: 300, endPoint x: 254, endPoint y: 340, distance: 41.1
click at [253, 66] on div "button" at bounding box center [261, 70] width 25 height 18
drag, startPoint x: 296, startPoint y: 369, endPoint x: 262, endPoint y: 317, distance: 62.7
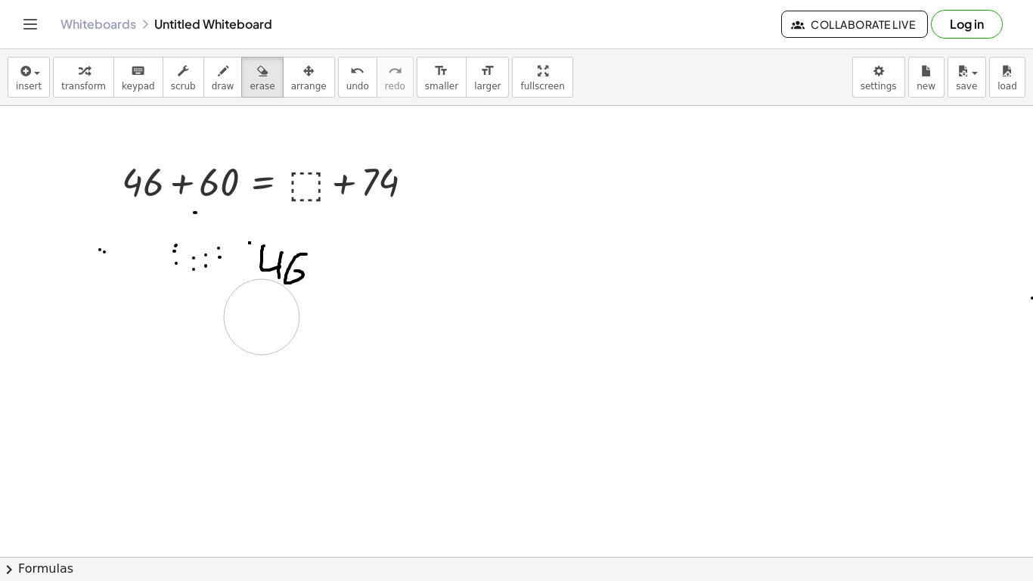
click at [212, 82] on span "draw" at bounding box center [223, 86] width 23 height 11
drag, startPoint x: 271, startPoint y: 280, endPoint x: 249, endPoint y: 295, distance: 26.6
drag, startPoint x: 285, startPoint y: 290, endPoint x: 301, endPoint y: 300, distance: 19.1
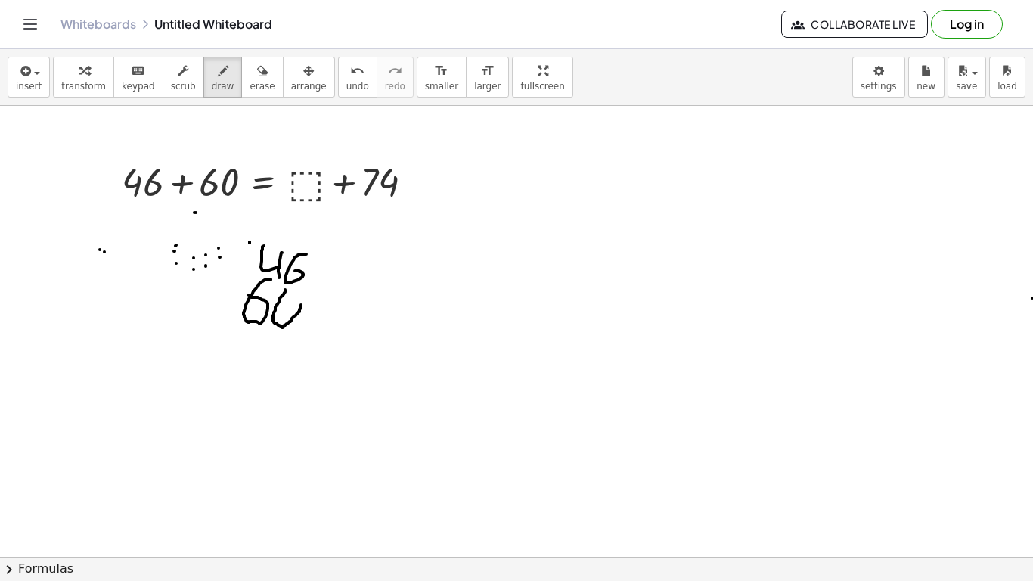
drag, startPoint x: 297, startPoint y: 295, endPoint x: 290, endPoint y: 287, distance: 10.2
drag, startPoint x: 201, startPoint y: 333, endPoint x: 333, endPoint y: 342, distance: 131.9
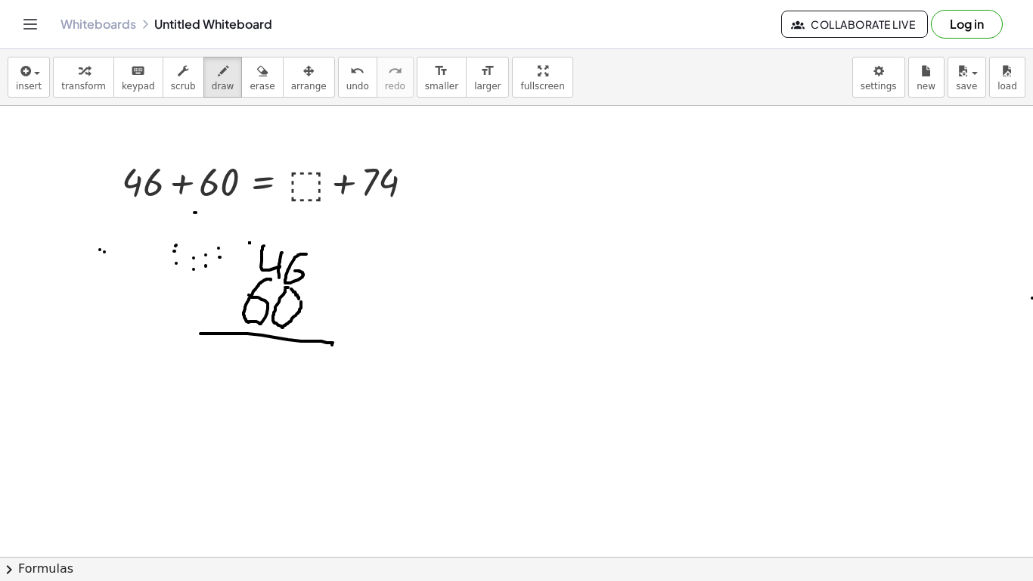
drag, startPoint x: 331, startPoint y: 345, endPoint x: 293, endPoint y: 339, distance: 38.9
